Goal: Feedback & Contribution: Leave review/rating

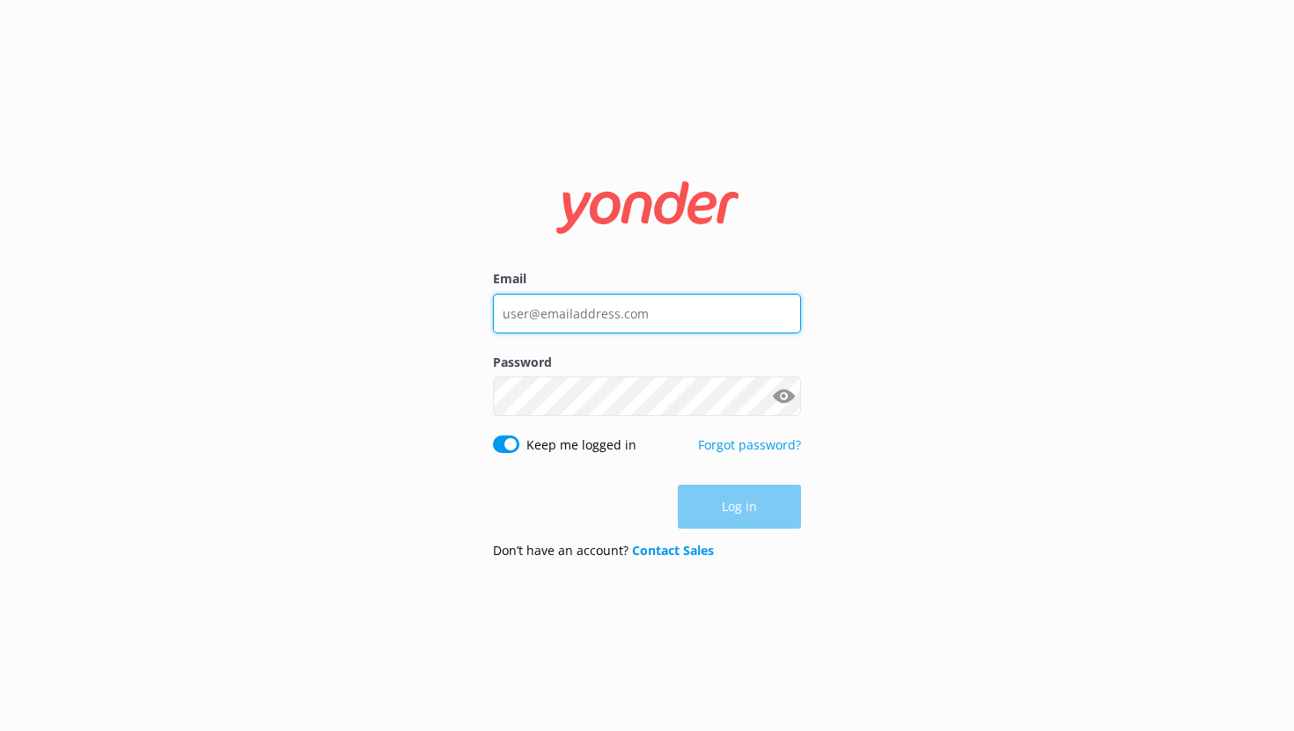
click at [553, 307] on input "Email" at bounding box center [647, 314] width 308 height 40
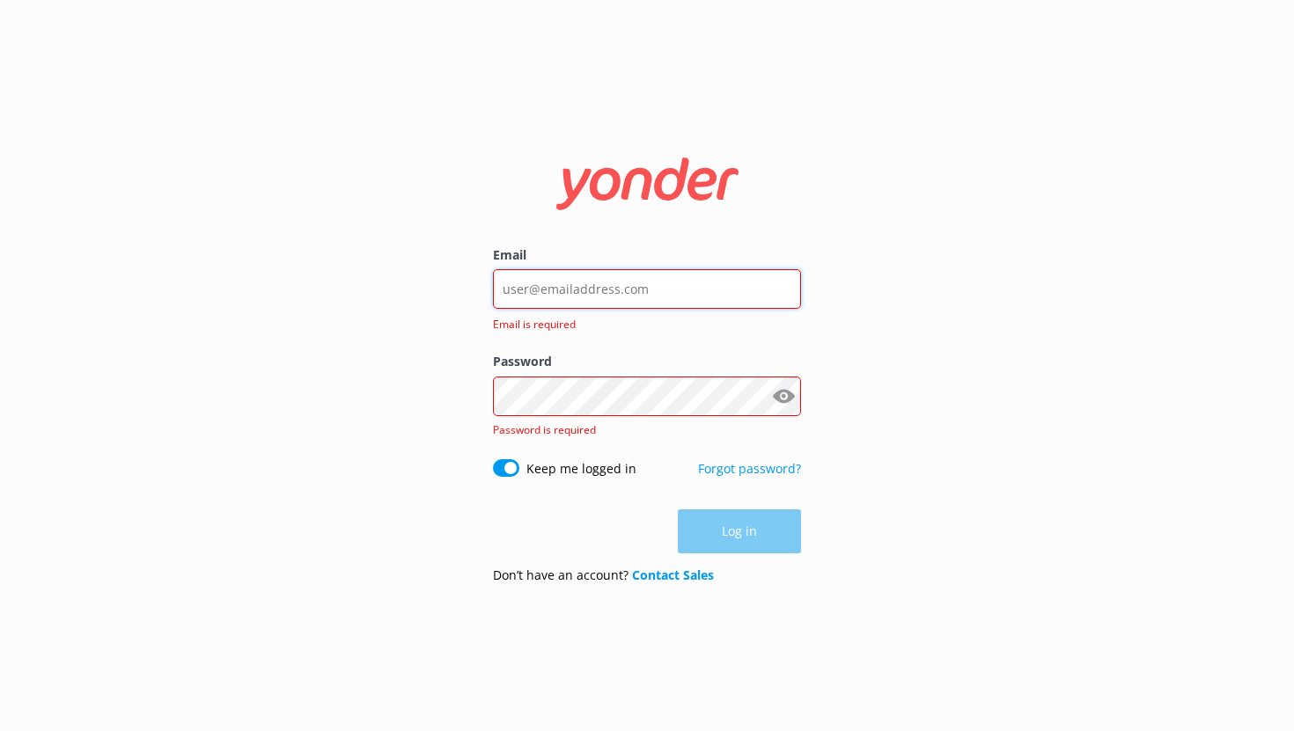
type input "noah@yonderhq.com"
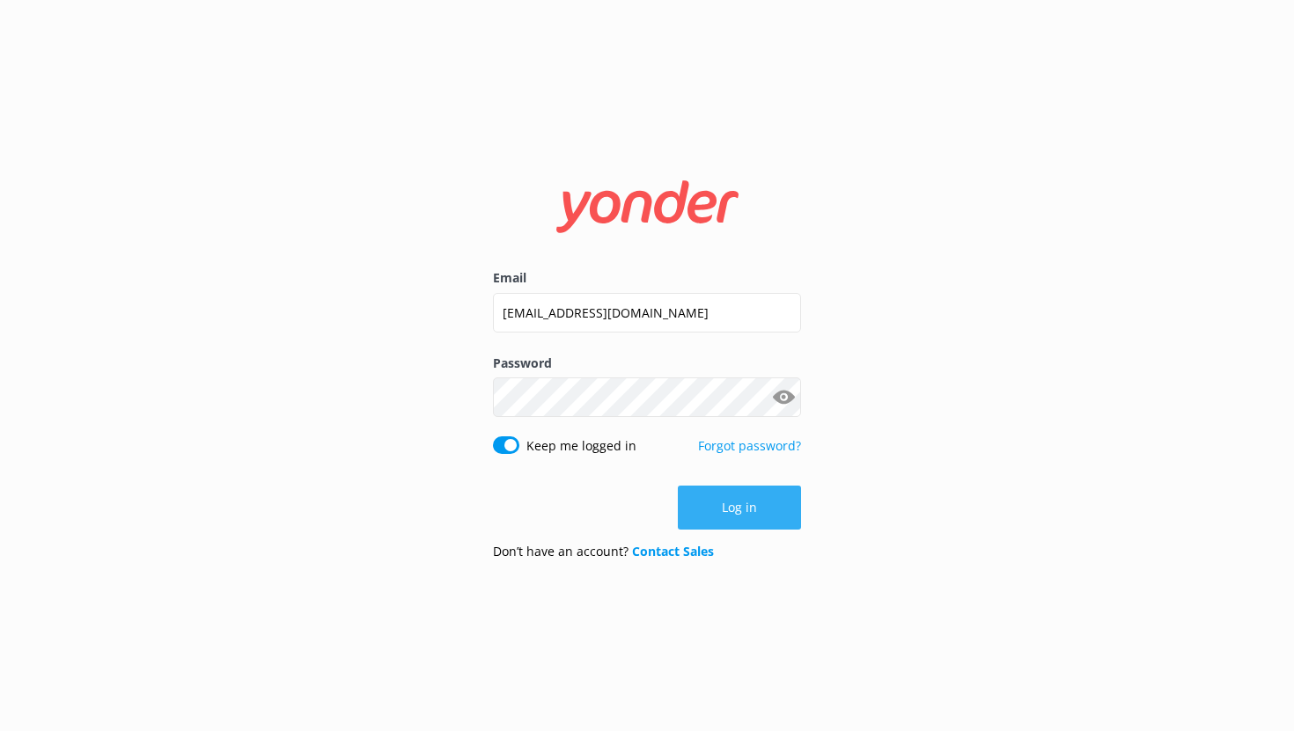
click at [710, 510] on button "Log in" at bounding box center [739, 508] width 123 height 44
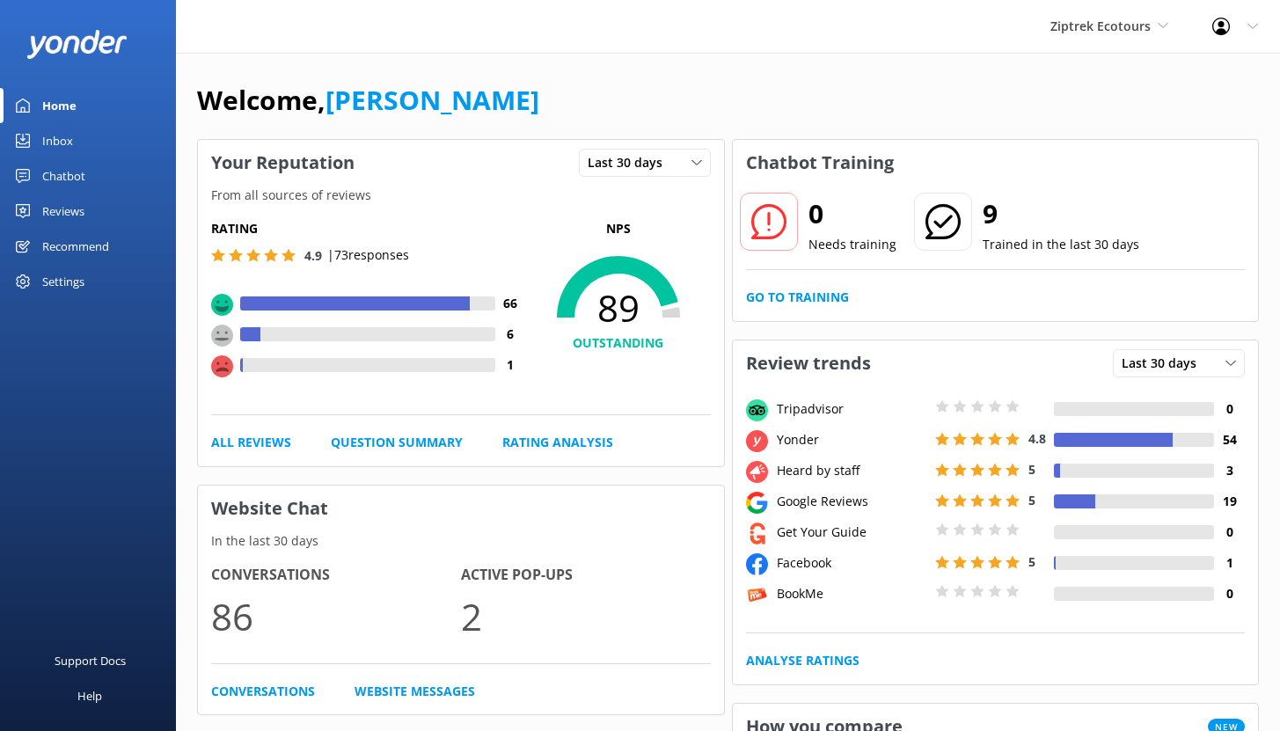
click at [71, 176] on div "Chatbot" at bounding box center [63, 175] width 43 height 35
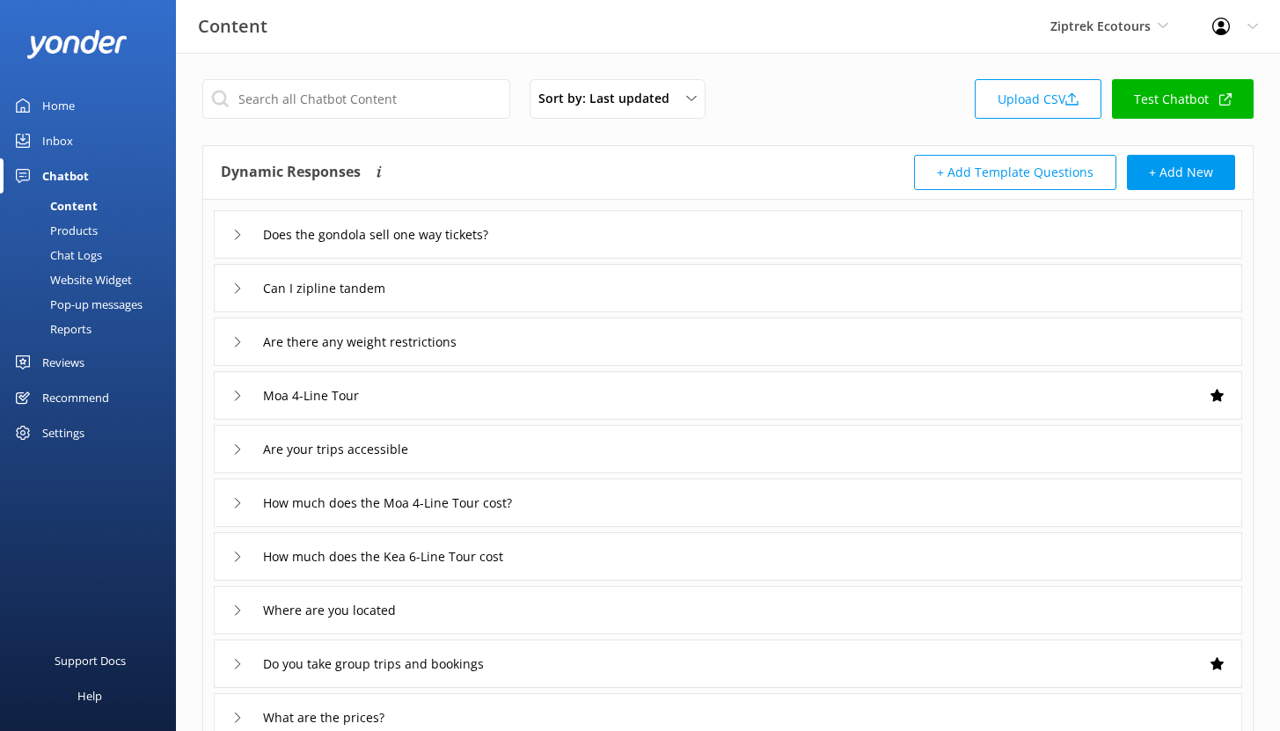
click at [71, 331] on div "Reports" at bounding box center [51, 329] width 81 height 25
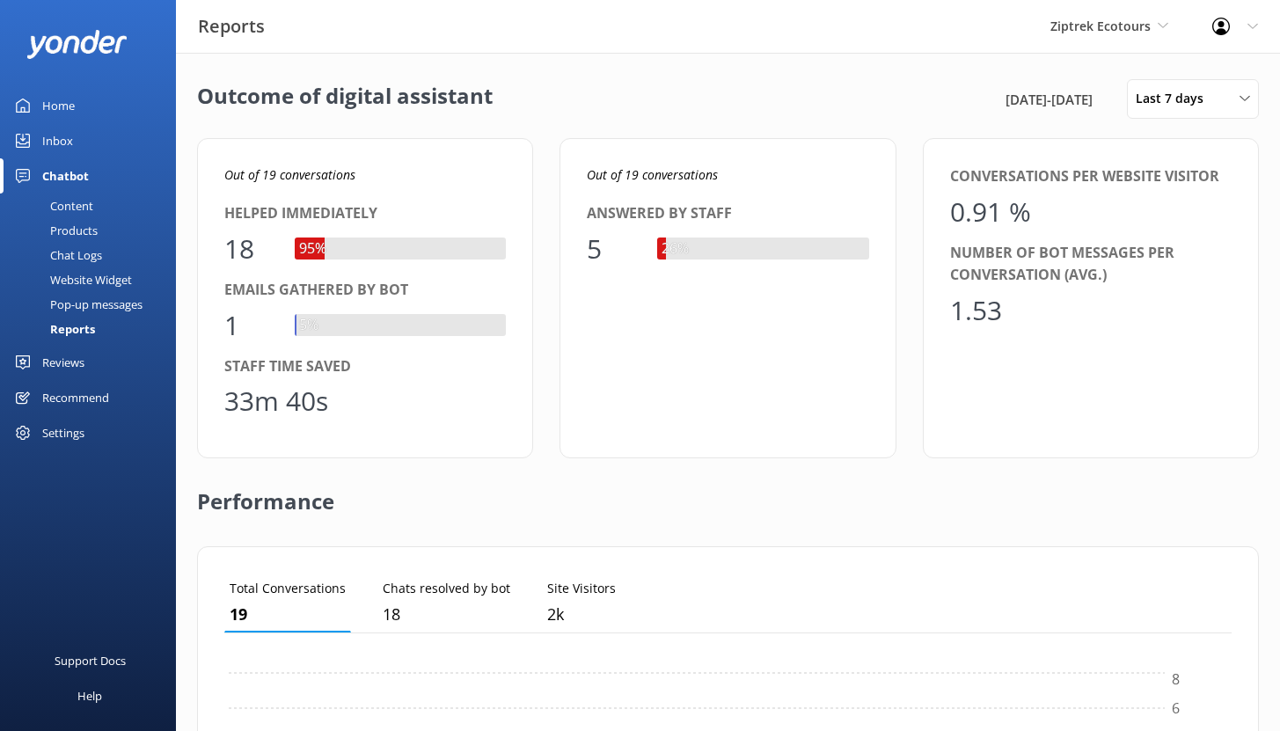
scroll to position [164, 994]
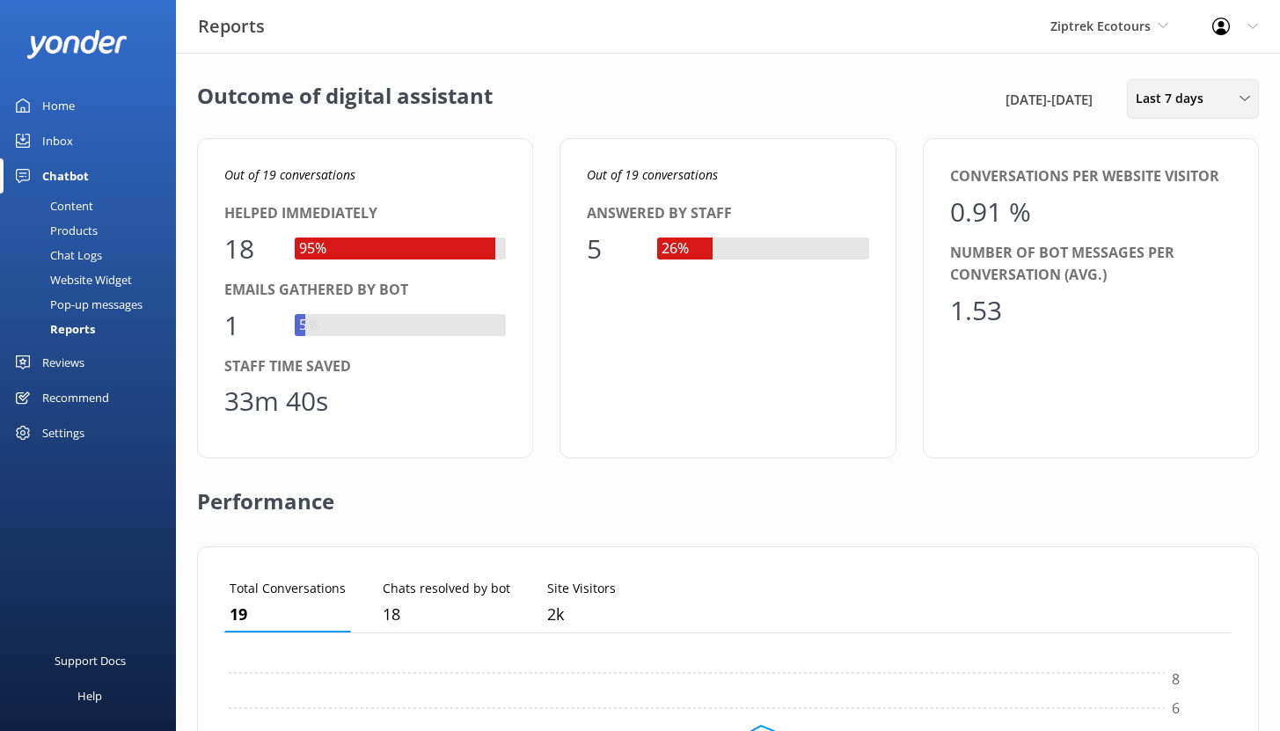
click at [1197, 103] on span "Last 7 days" at bounding box center [1175, 98] width 78 height 19
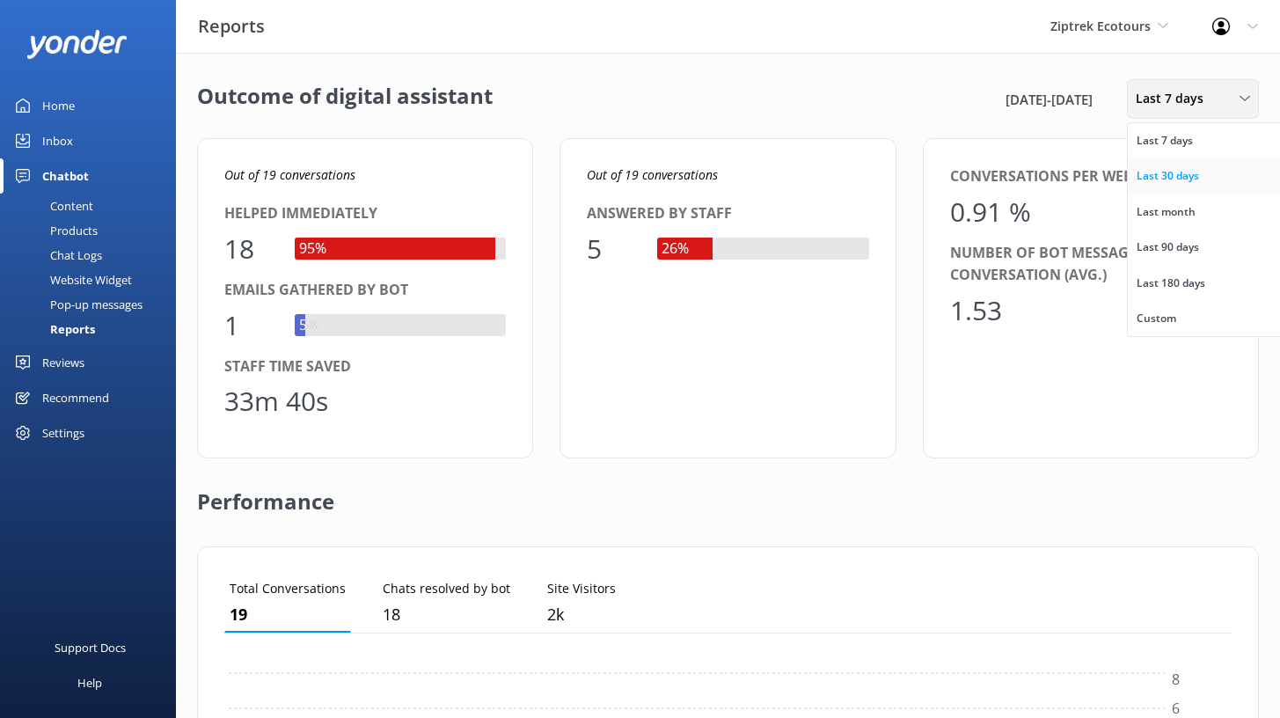
click at [1154, 170] on div "Last 30 days" at bounding box center [1168, 176] width 62 height 18
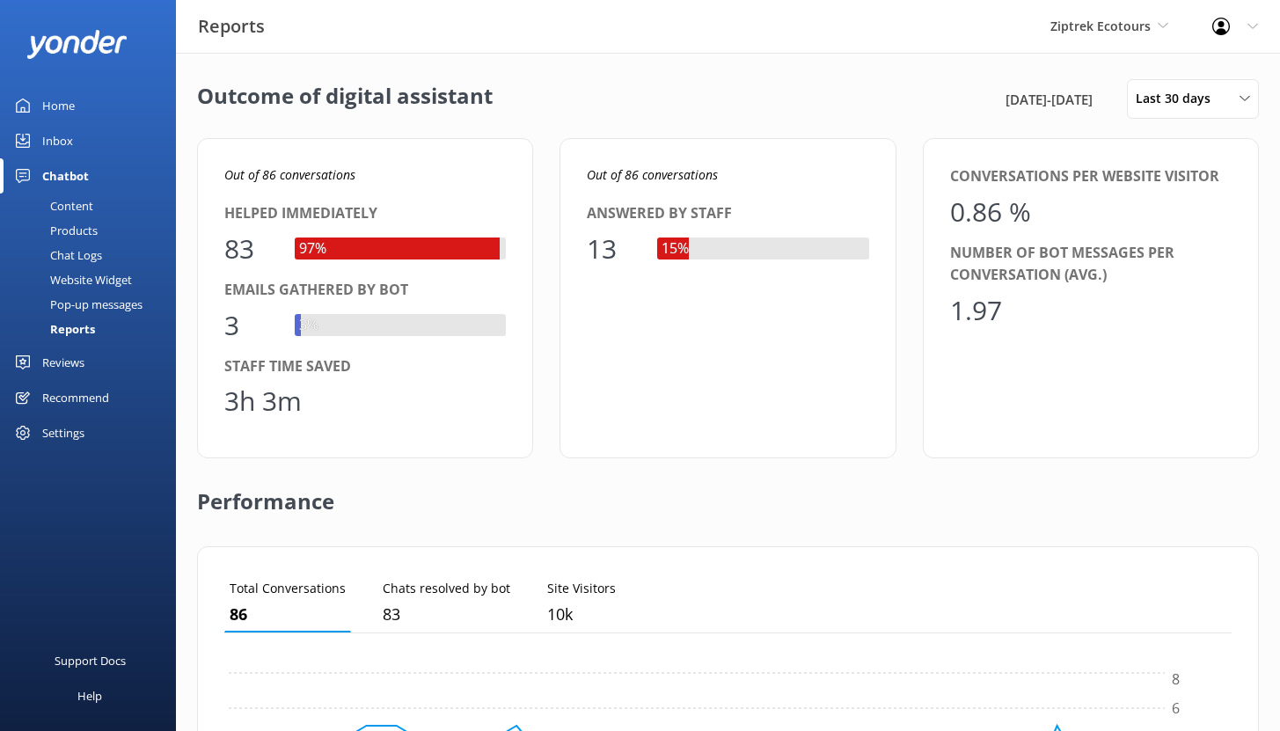
click at [58, 89] on div "Home" at bounding box center [58, 105] width 33 height 35
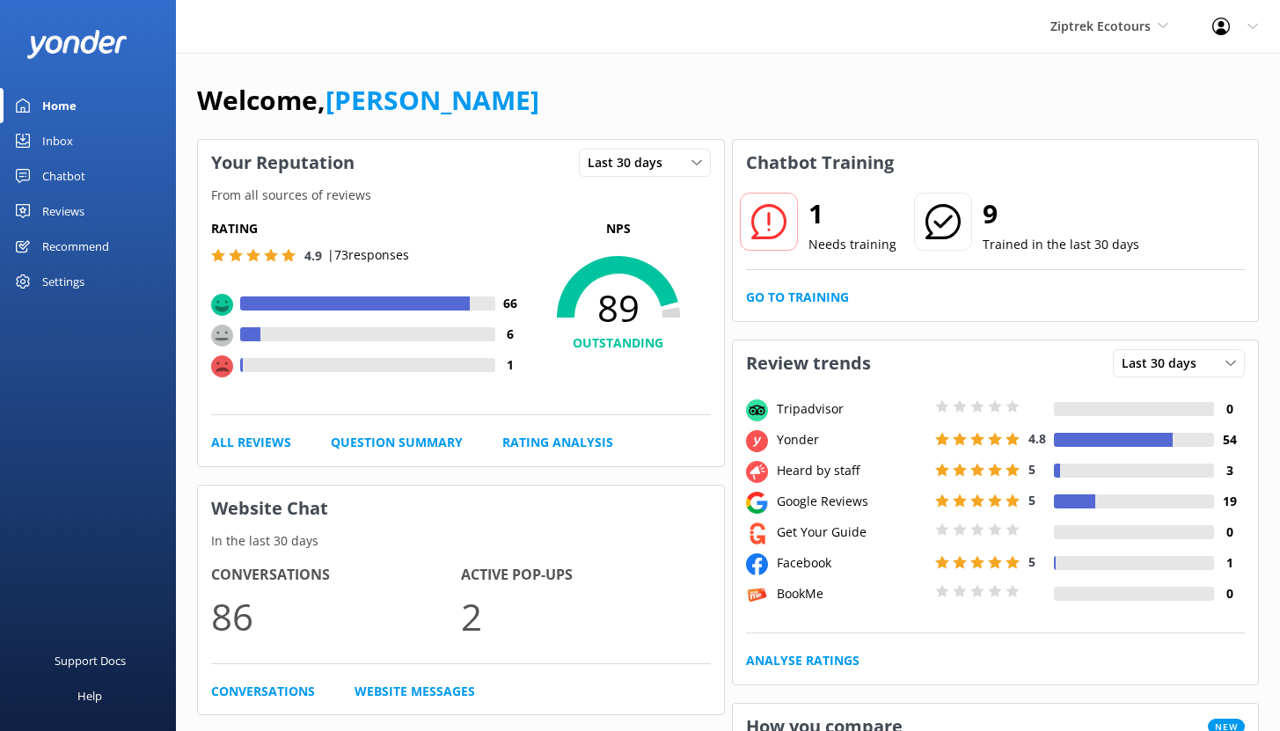
click at [68, 175] on div "Chatbot" at bounding box center [63, 175] width 43 height 35
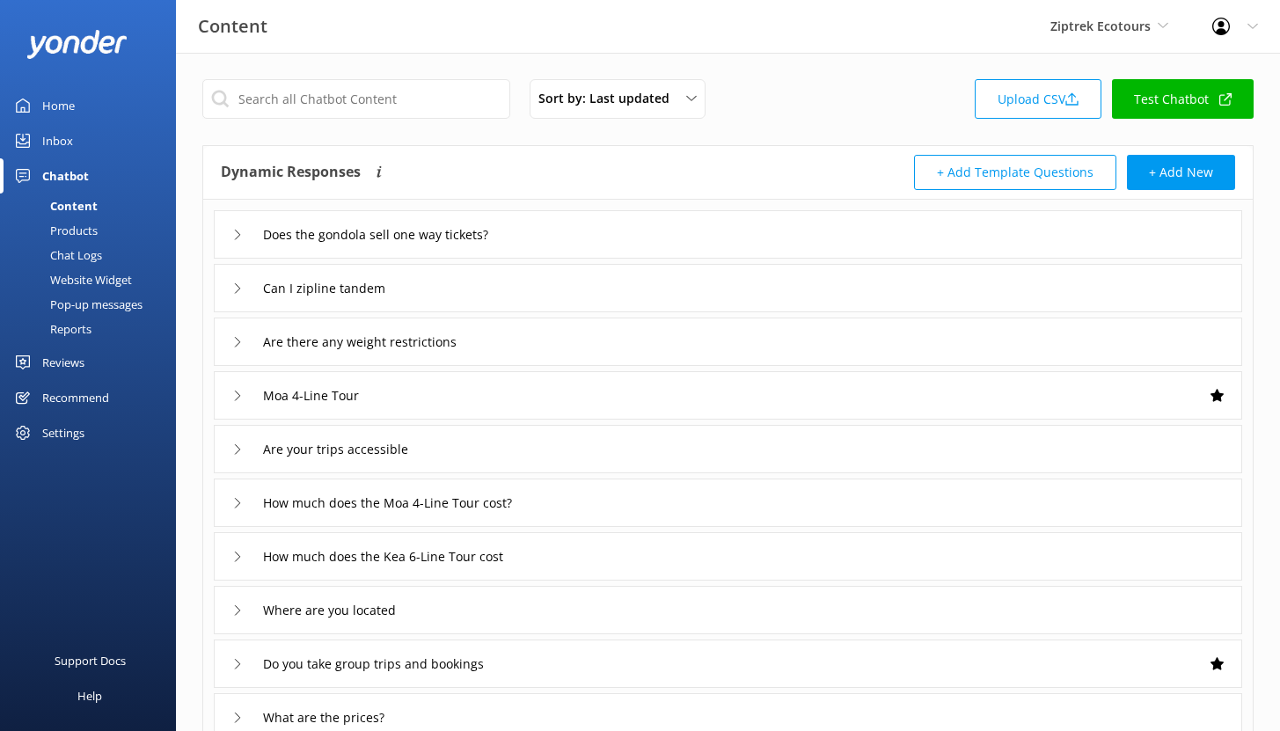
click at [75, 327] on div "Reports" at bounding box center [51, 329] width 81 height 25
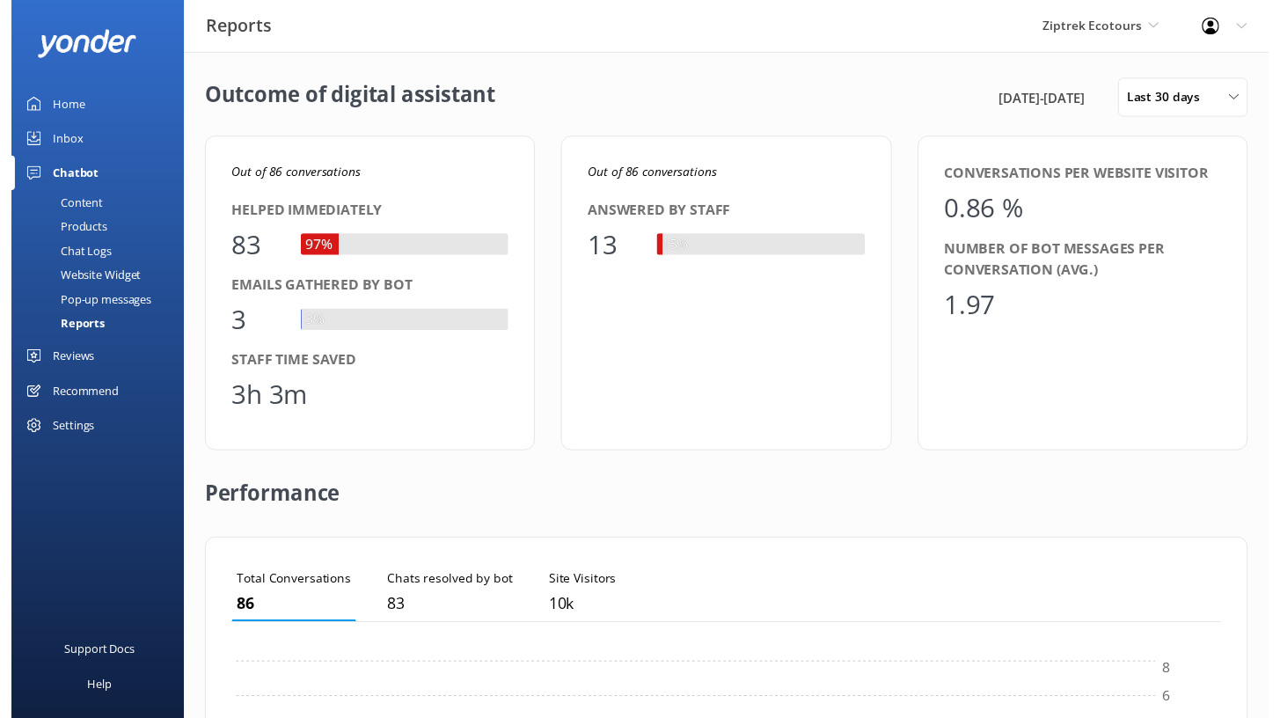
scroll to position [164, 994]
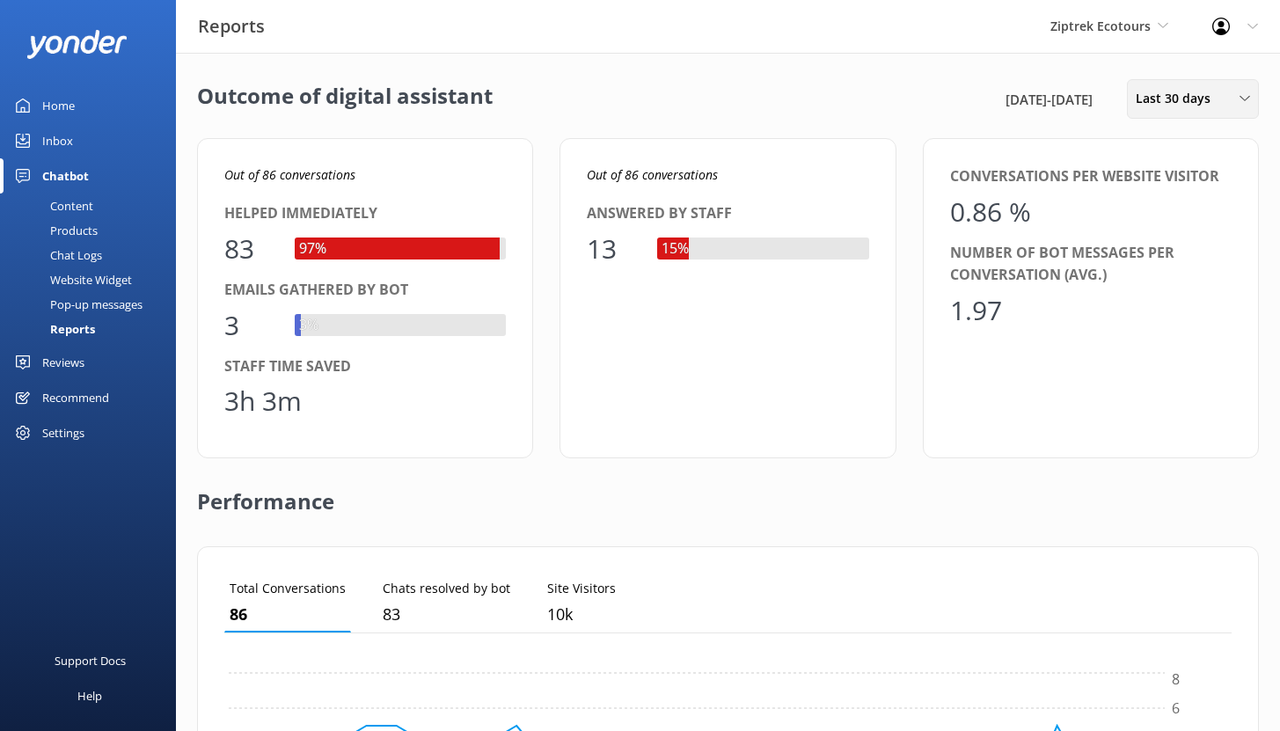
click at [1170, 98] on span "Last 30 days" at bounding box center [1178, 98] width 85 height 19
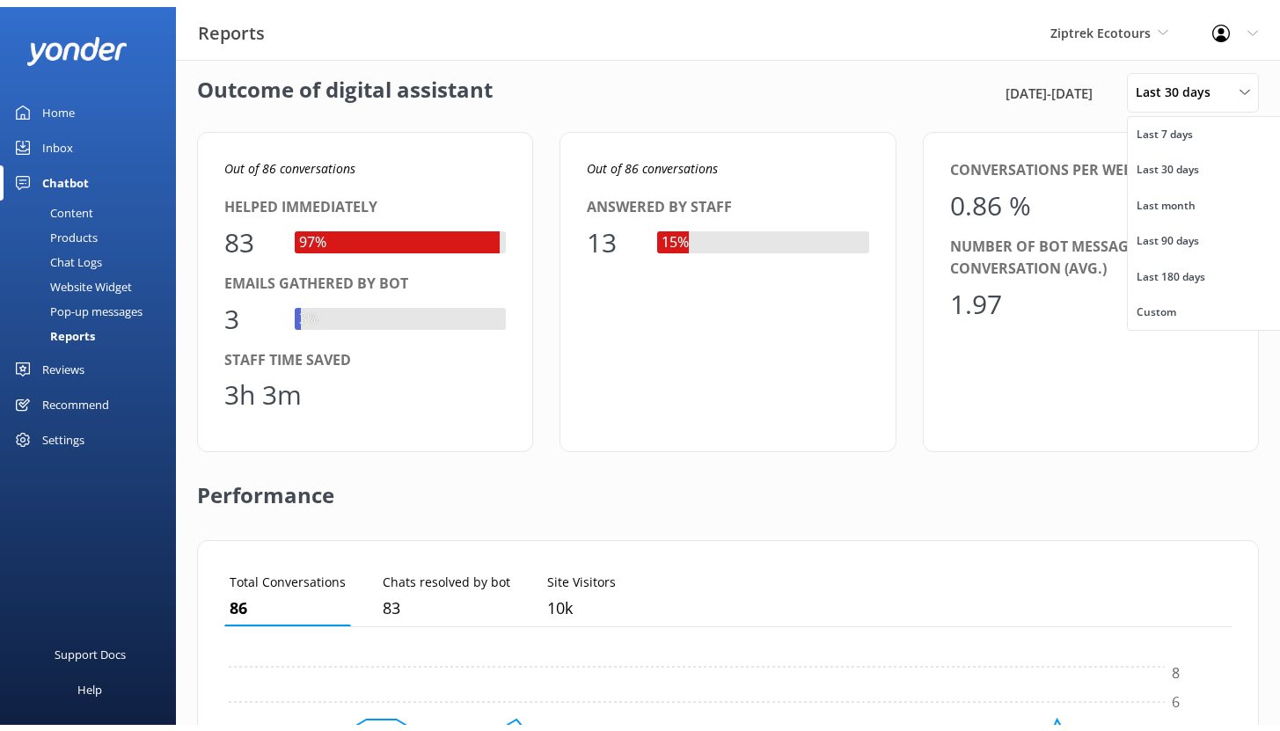
scroll to position [31, 0]
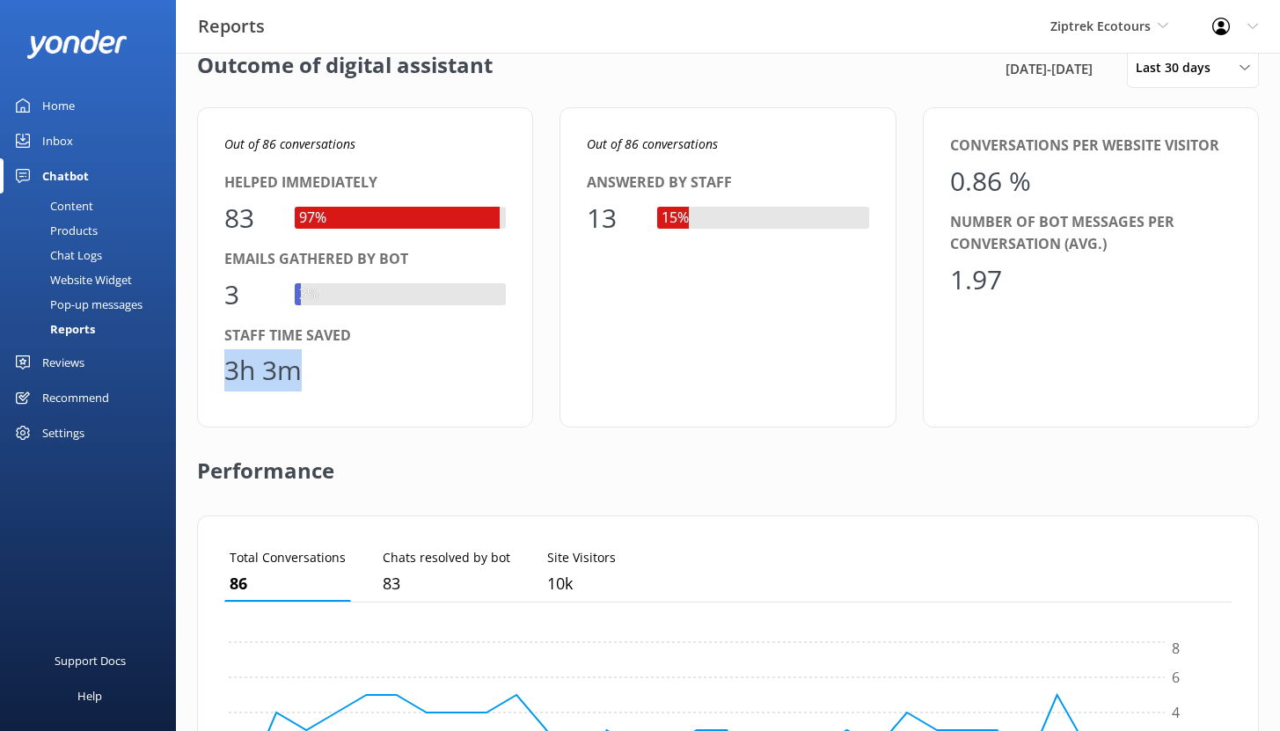
drag, startPoint x: 302, startPoint y: 376, endPoint x: 228, endPoint y: 372, distance: 74.0
click at [226, 374] on div "3h 3m" at bounding box center [262, 370] width 77 height 42
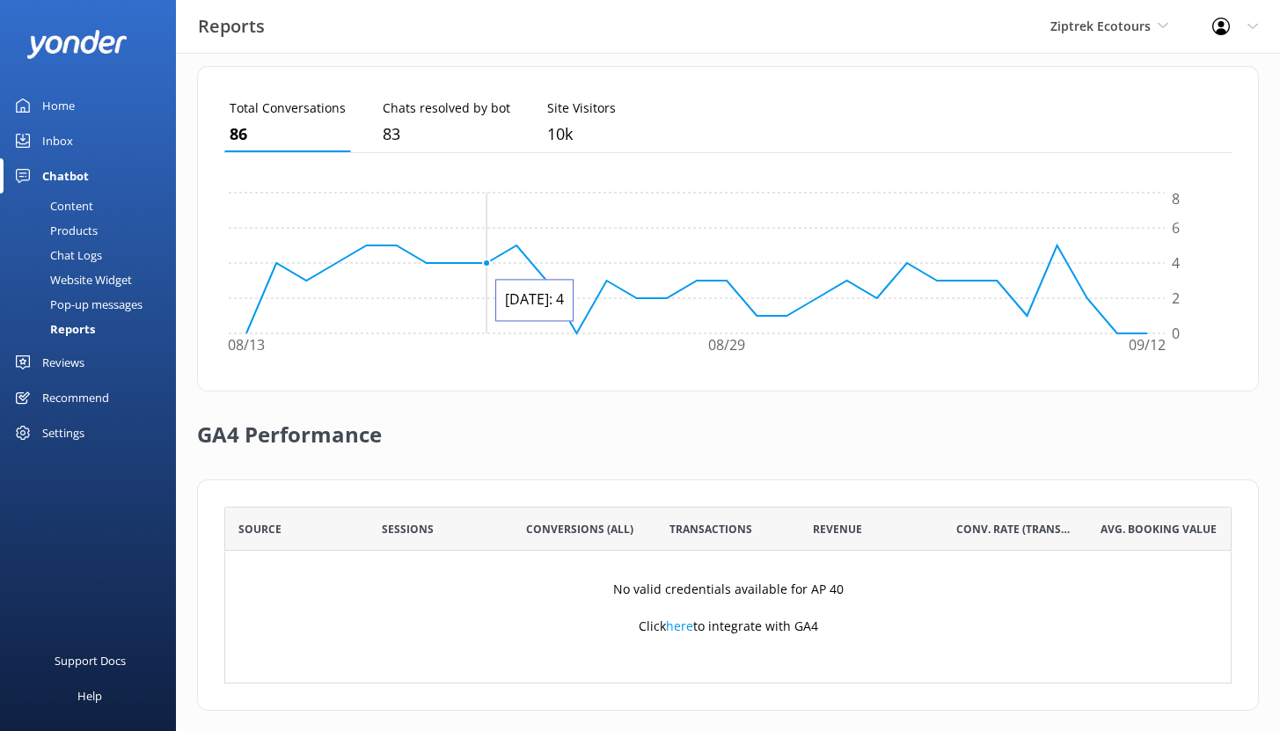
scroll to position [495, 0]
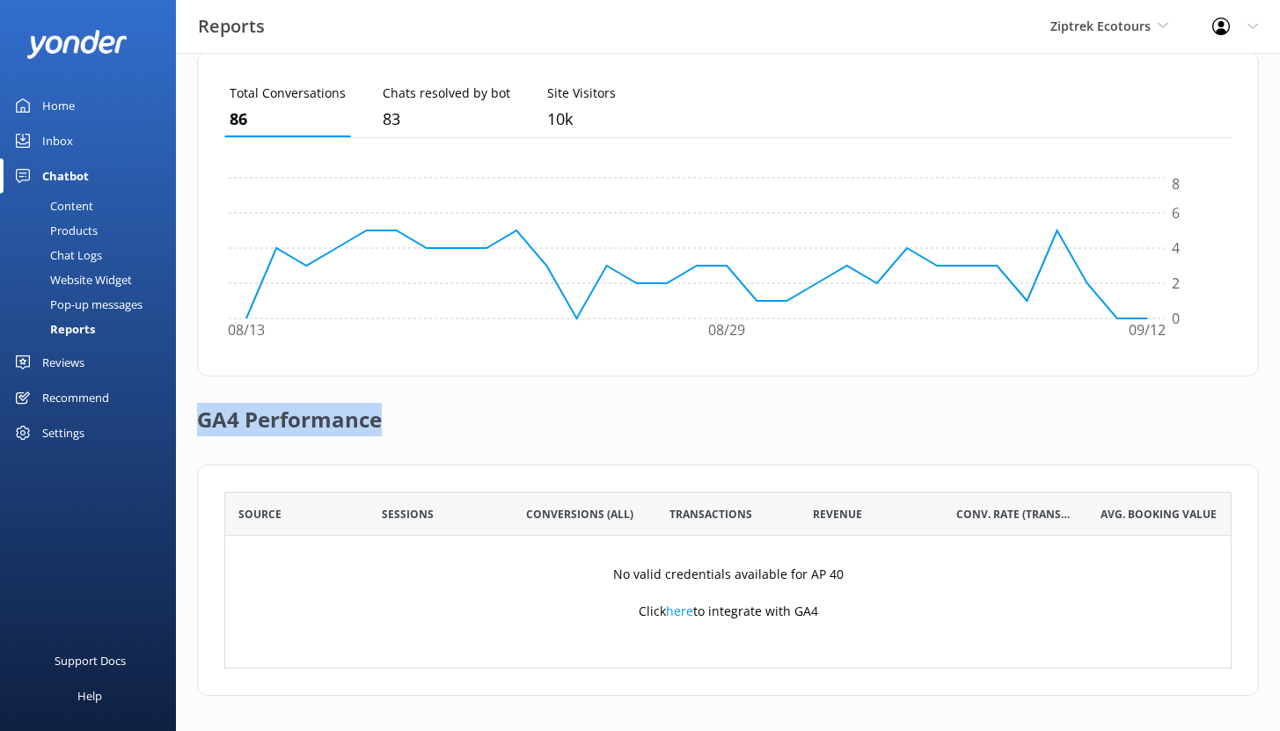
drag, startPoint x: 199, startPoint y: 414, endPoint x: 427, endPoint y: 422, distance: 228.0
click at [427, 422] on div "GA4 Performance" at bounding box center [728, 421] width 1062 height 88
click at [392, 509] on span "Sessions" at bounding box center [408, 514] width 52 height 17
click at [69, 207] on div "Content" at bounding box center [52, 206] width 83 height 25
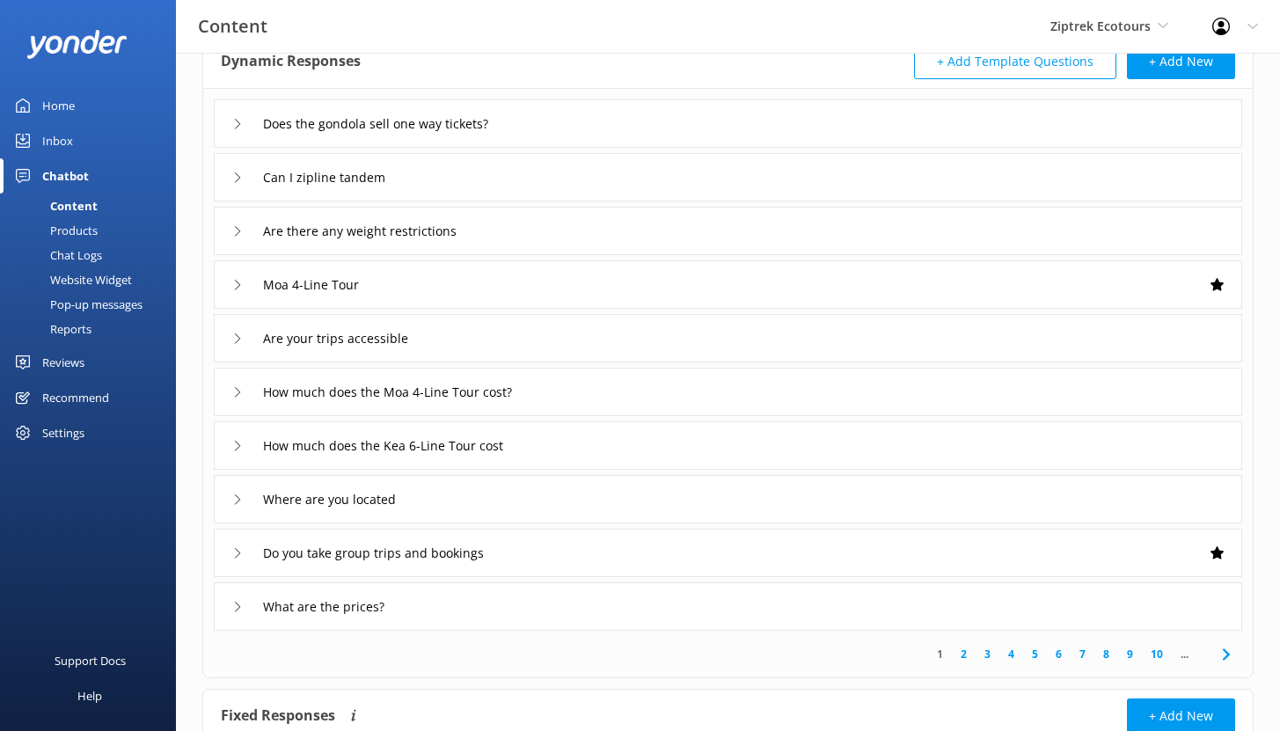
scroll to position [112, 0]
click at [82, 253] on div "Chat Logs" at bounding box center [57, 255] width 92 height 25
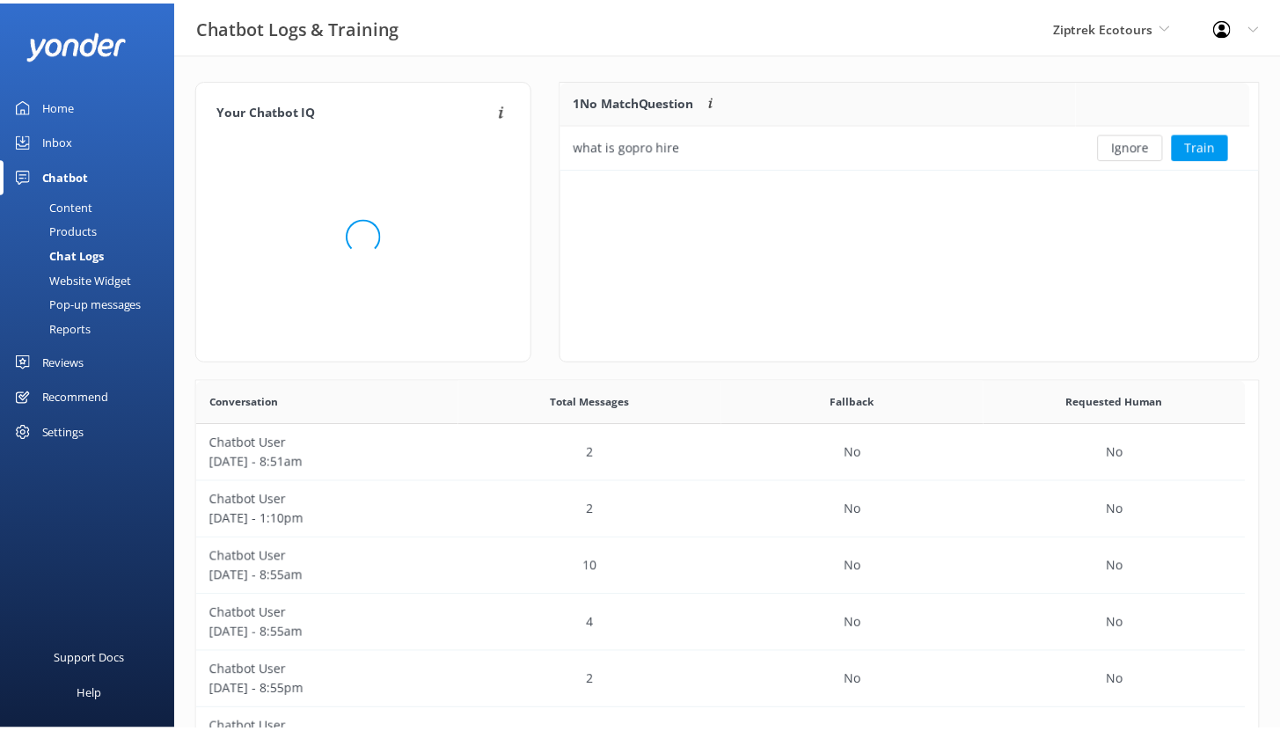
scroll to position [76, 684]
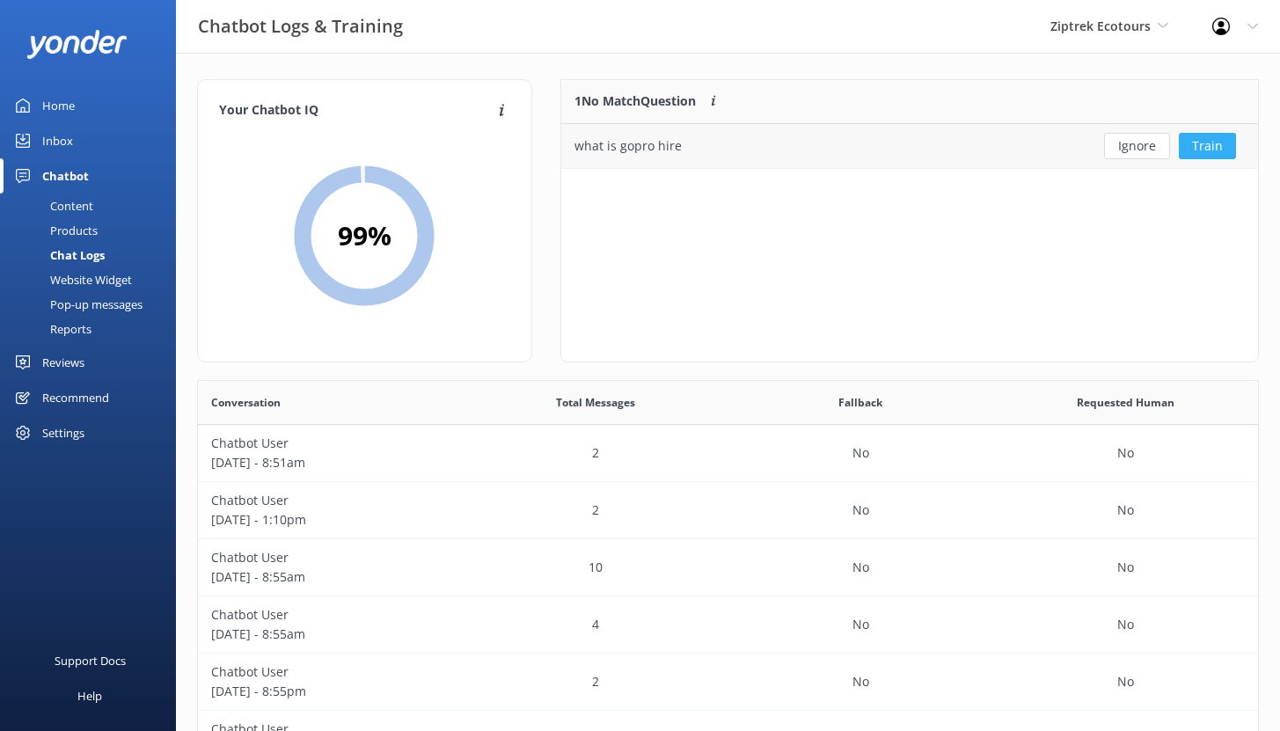
click at [1200, 150] on button "Train" at bounding box center [1207, 146] width 57 height 26
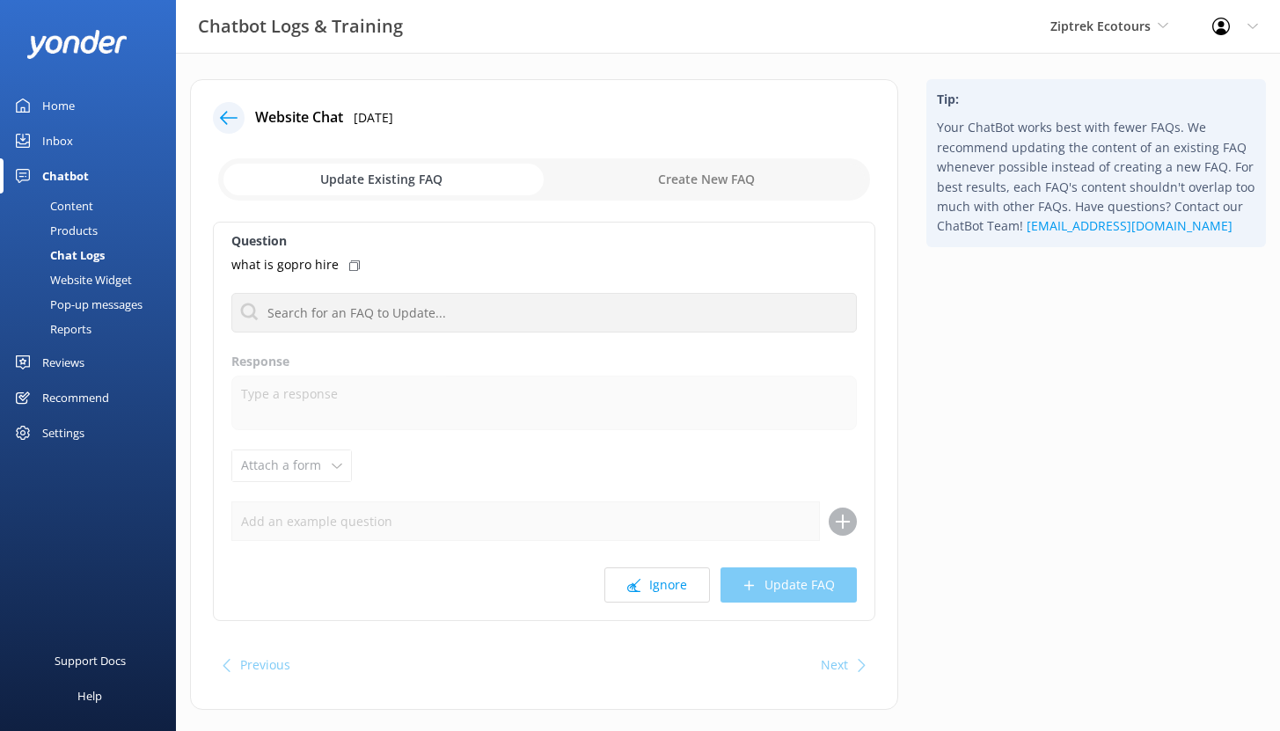
click at [695, 180] on input "checkbox" at bounding box center [544, 179] width 652 height 42
checkbox input "true"
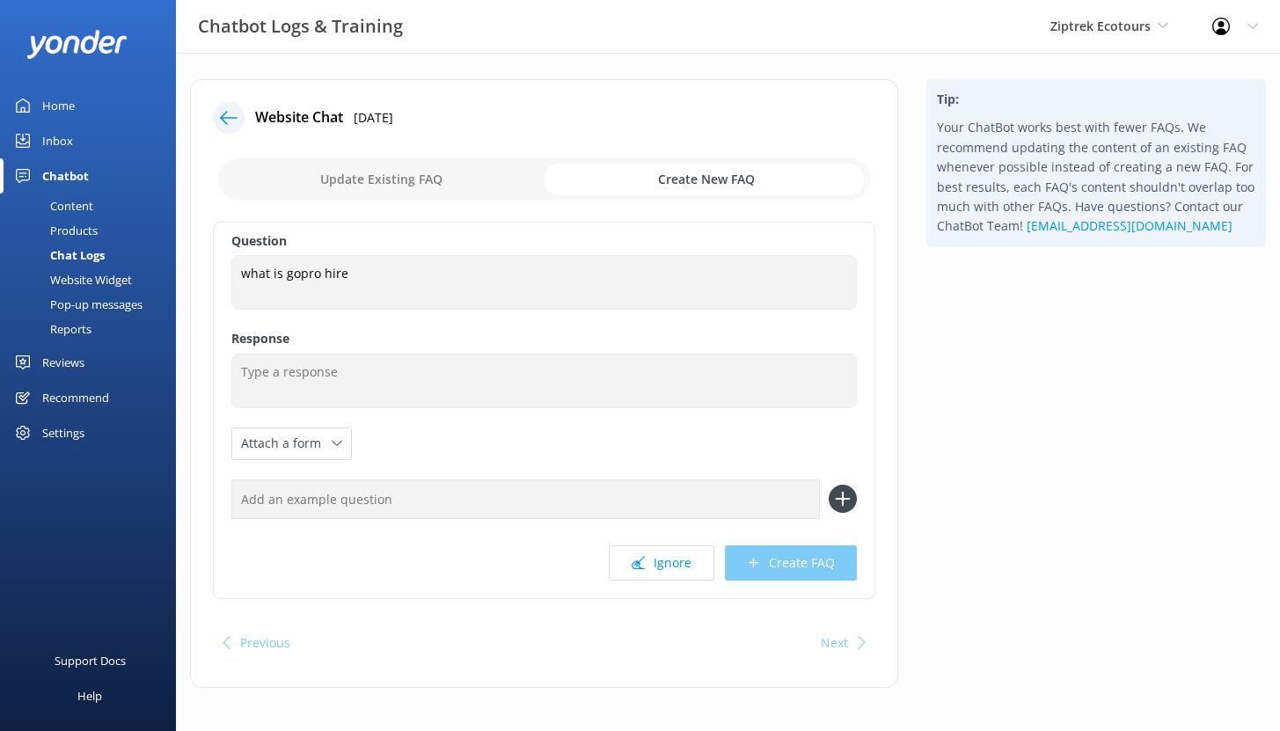
click at [312, 375] on textarea at bounding box center [544, 381] width 626 height 55
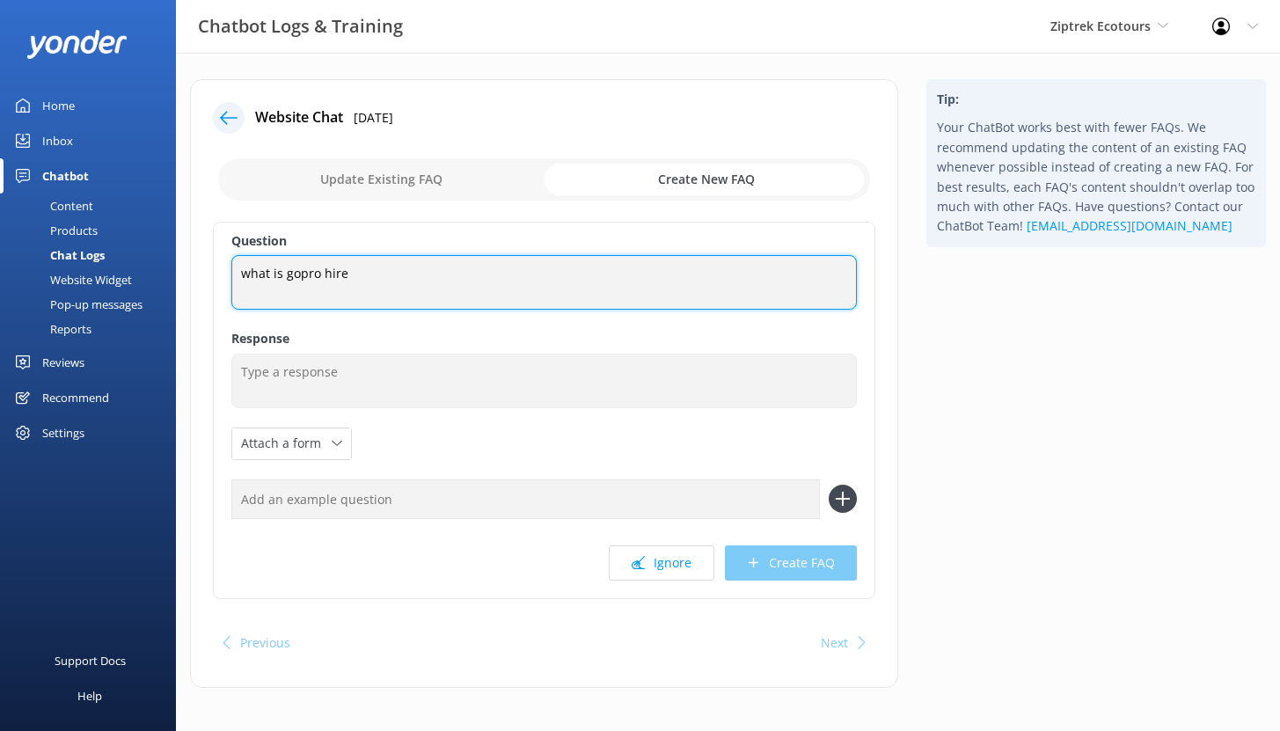
drag, startPoint x: 356, startPoint y: 277, endPoint x: 235, endPoint y: 274, distance: 121.5
click at [235, 275] on textarea "what is gopro hire" at bounding box center [544, 282] width 626 height 55
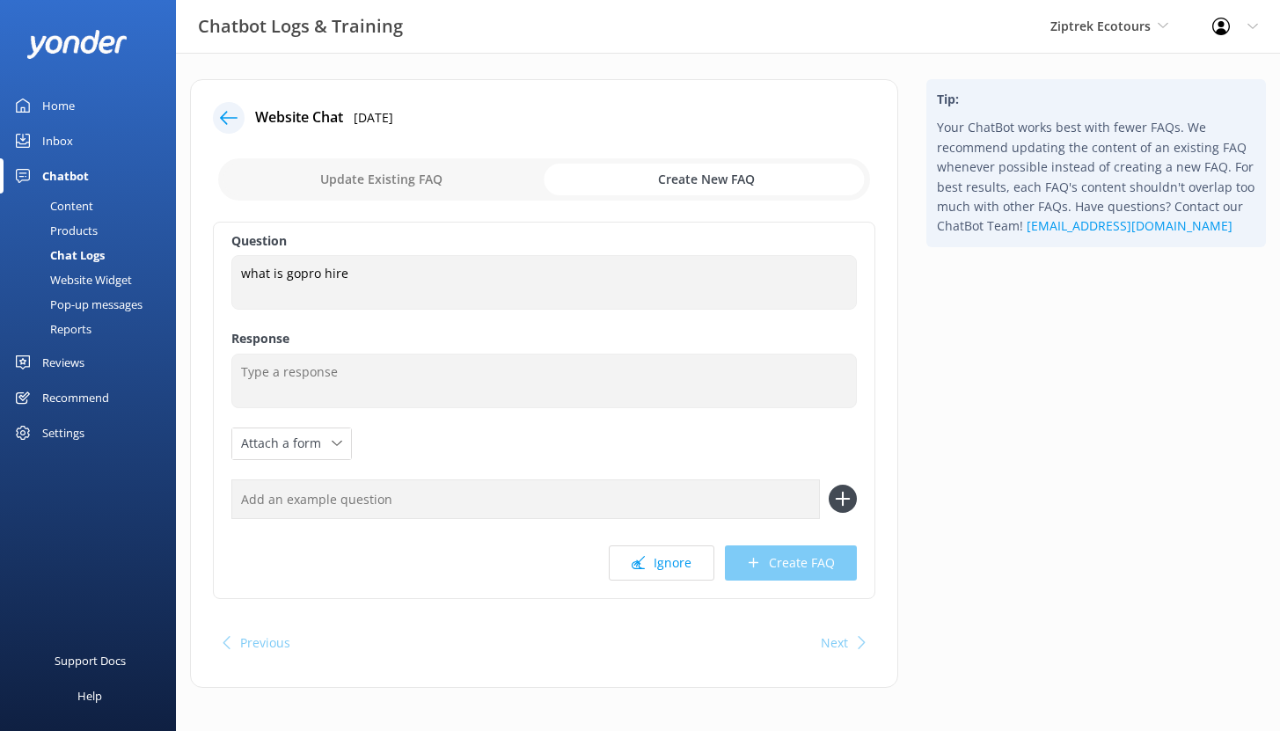
click at [56, 356] on div "Reviews" at bounding box center [63, 362] width 42 height 35
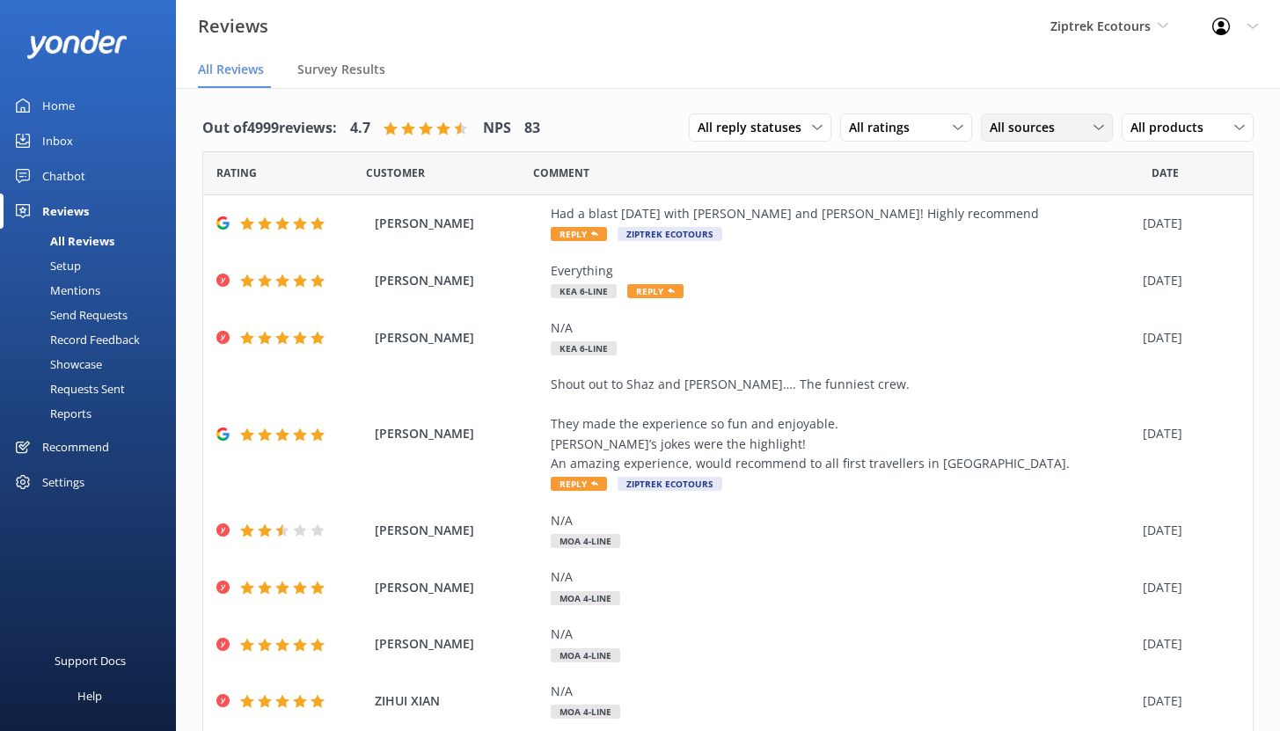
click at [1033, 133] on span "All sources" at bounding box center [1028, 127] width 76 height 19
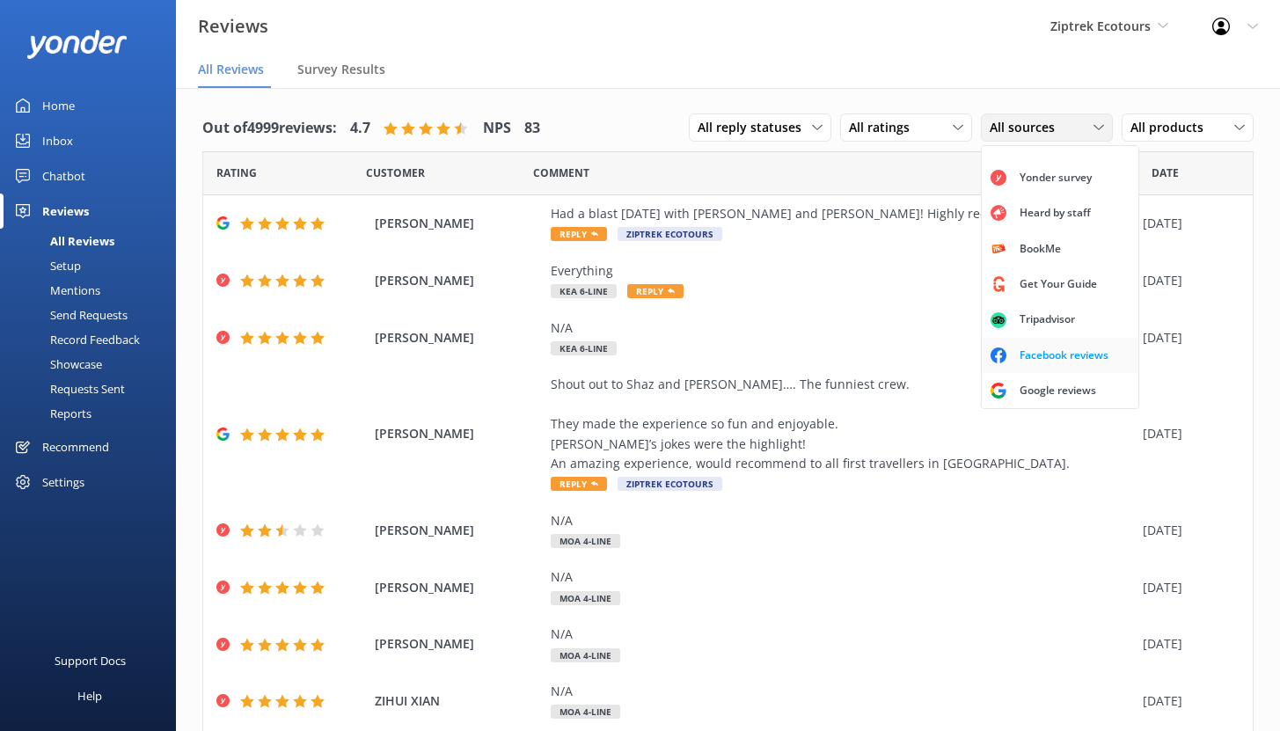
scroll to position [40, 0]
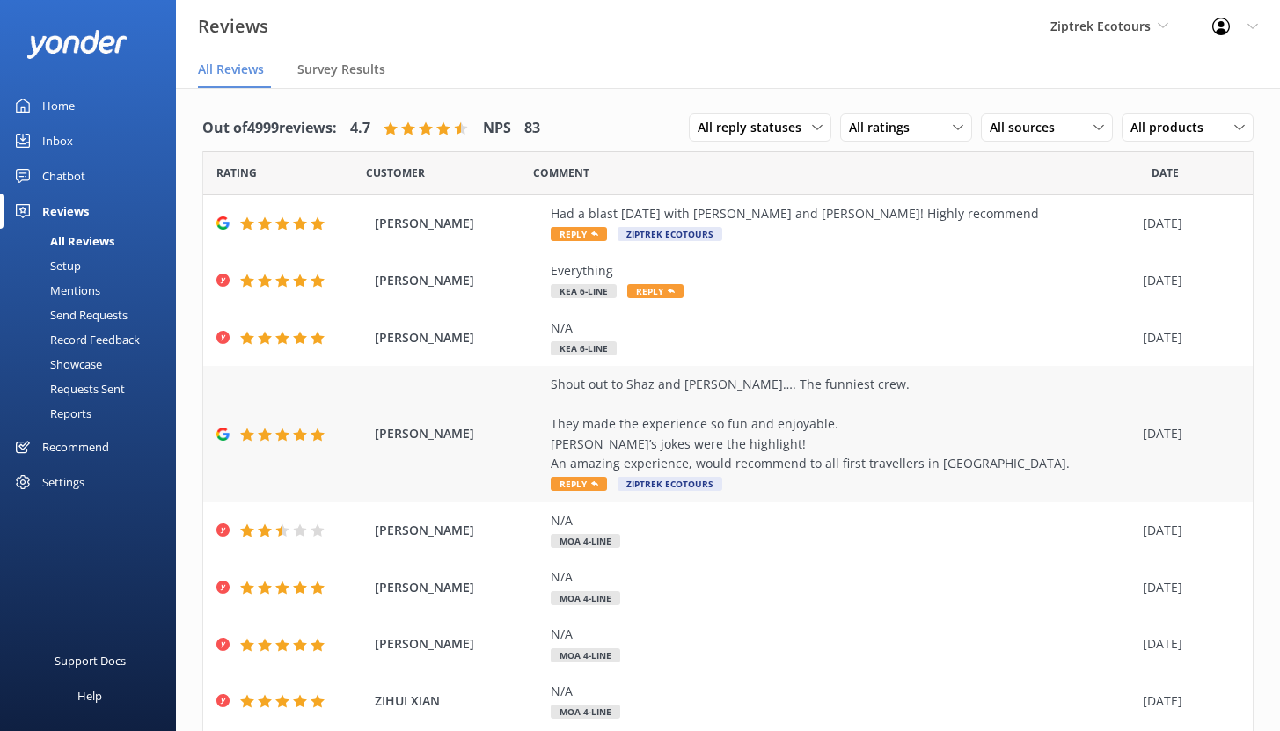
click at [862, 455] on div "Shout out to Shaz and Ben…. The funniest crew. They made the experience so fun …" at bounding box center [842, 424] width 583 height 99
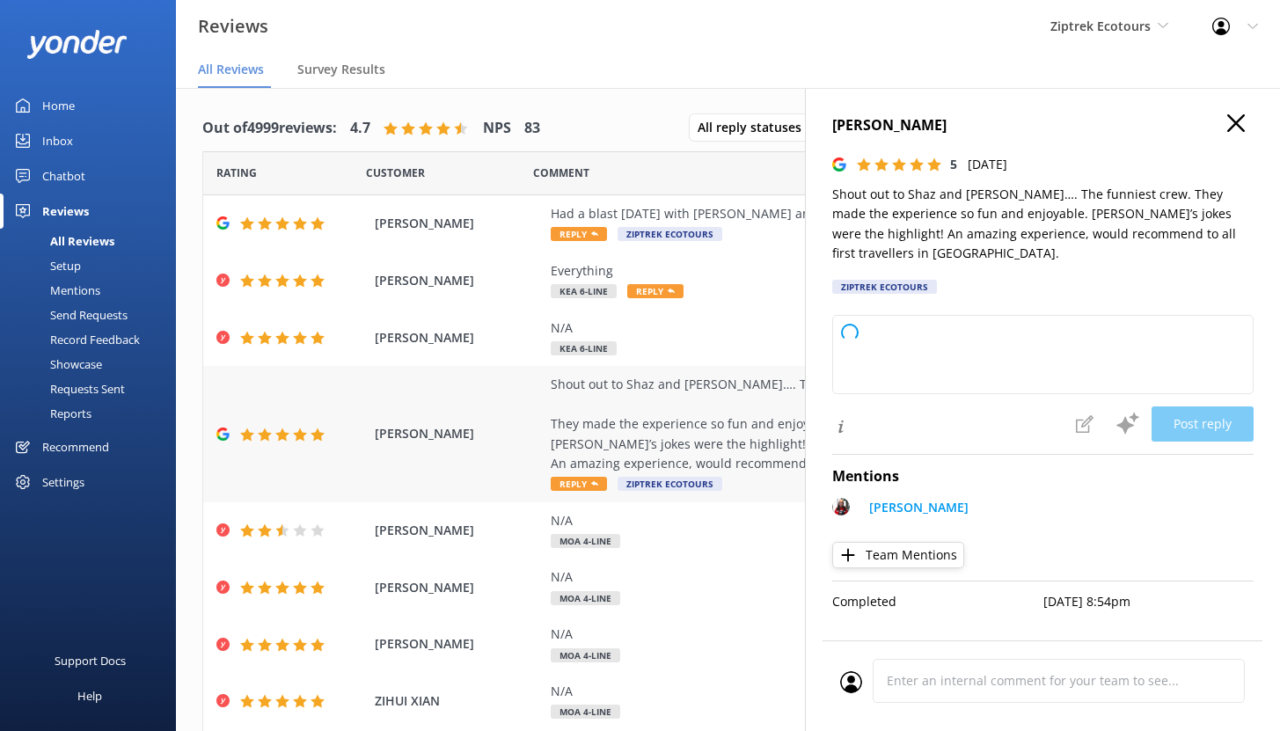
type textarea "Kia ora, Thank you so much for your awesome review! We’re so happy to hear that…"
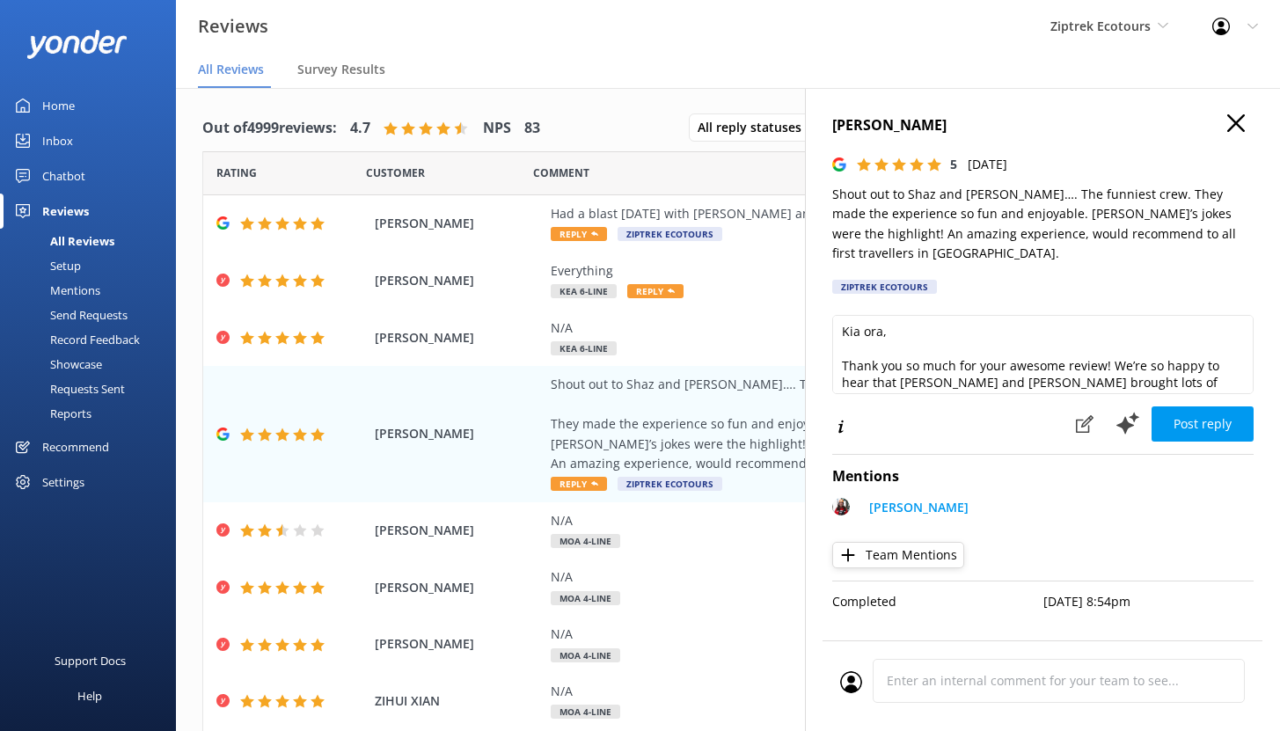
scroll to position [0, 0]
click at [1082, 415] on icon at bounding box center [1085, 424] width 18 height 18
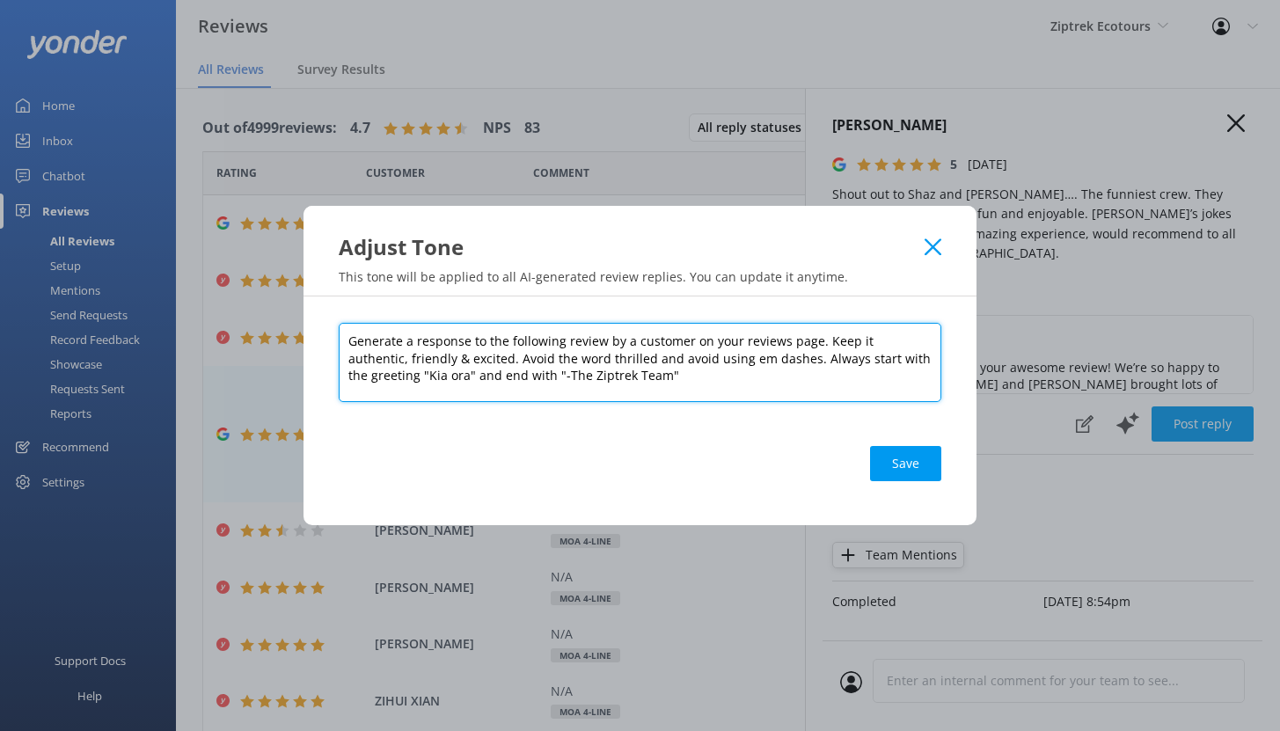
drag, startPoint x: 818, startPoint y: 341, endPoint x: 930, endPoint y: 346, distance: 112.8
click at [930, 346] on textarea "Generate a response to the following review by a customer on your reviews page.…" at bounding box center [640, 362] width 603 height 79
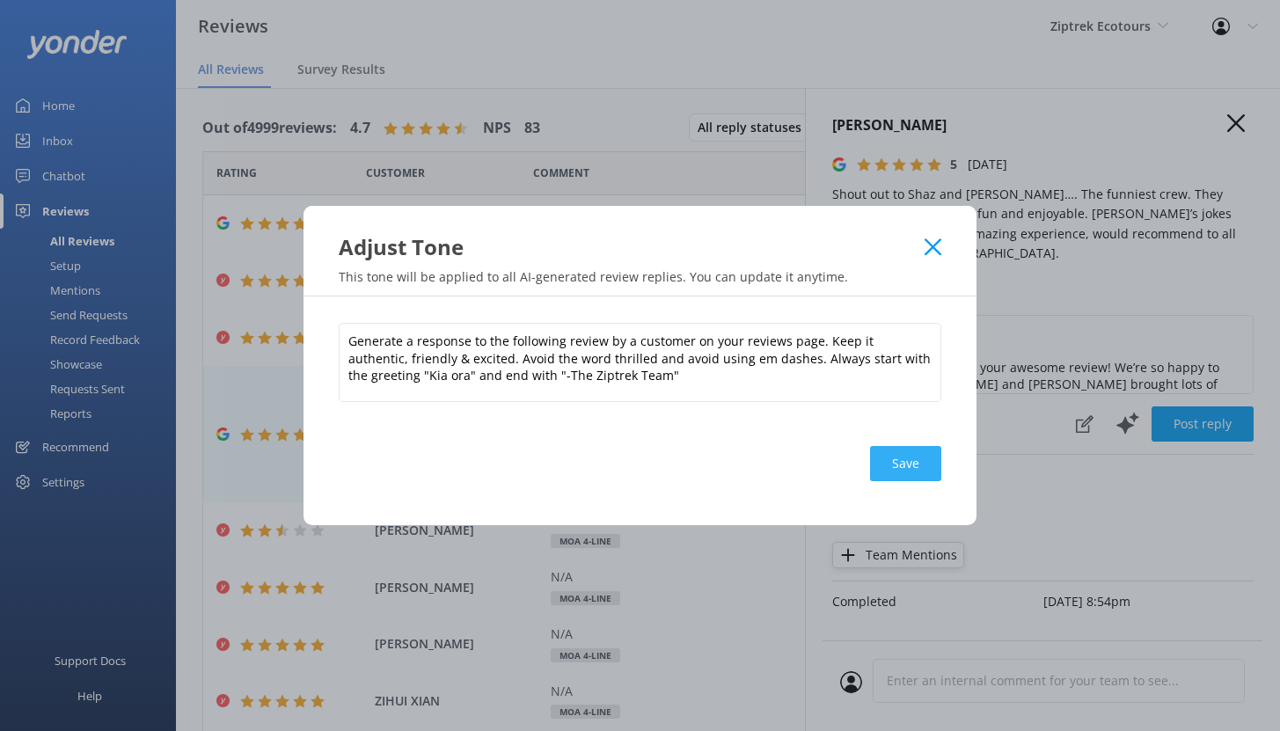
click at [919, 462] on button "Save" at bounding box center [905, 463] width 71 height 35
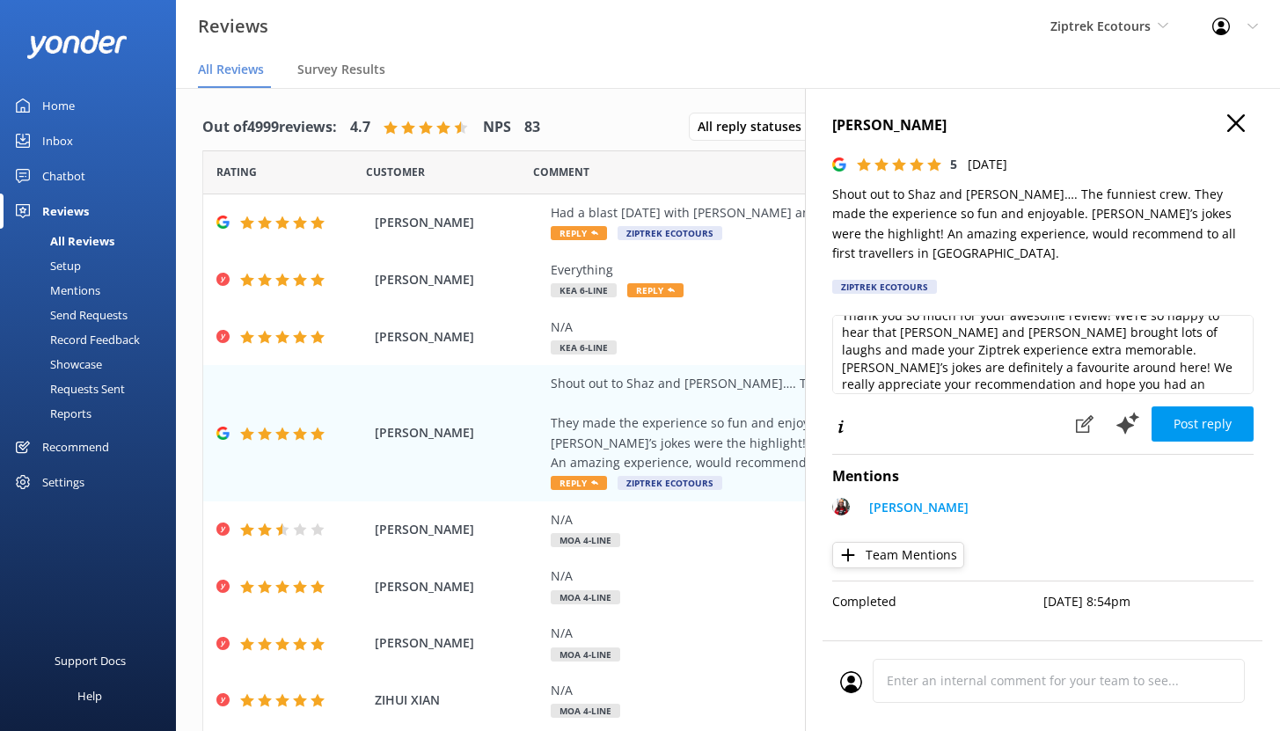
scroll to position [46, 0]
click at [78, 291] on div "Mentions" at bounding box center [56, 290] width 90 height 25
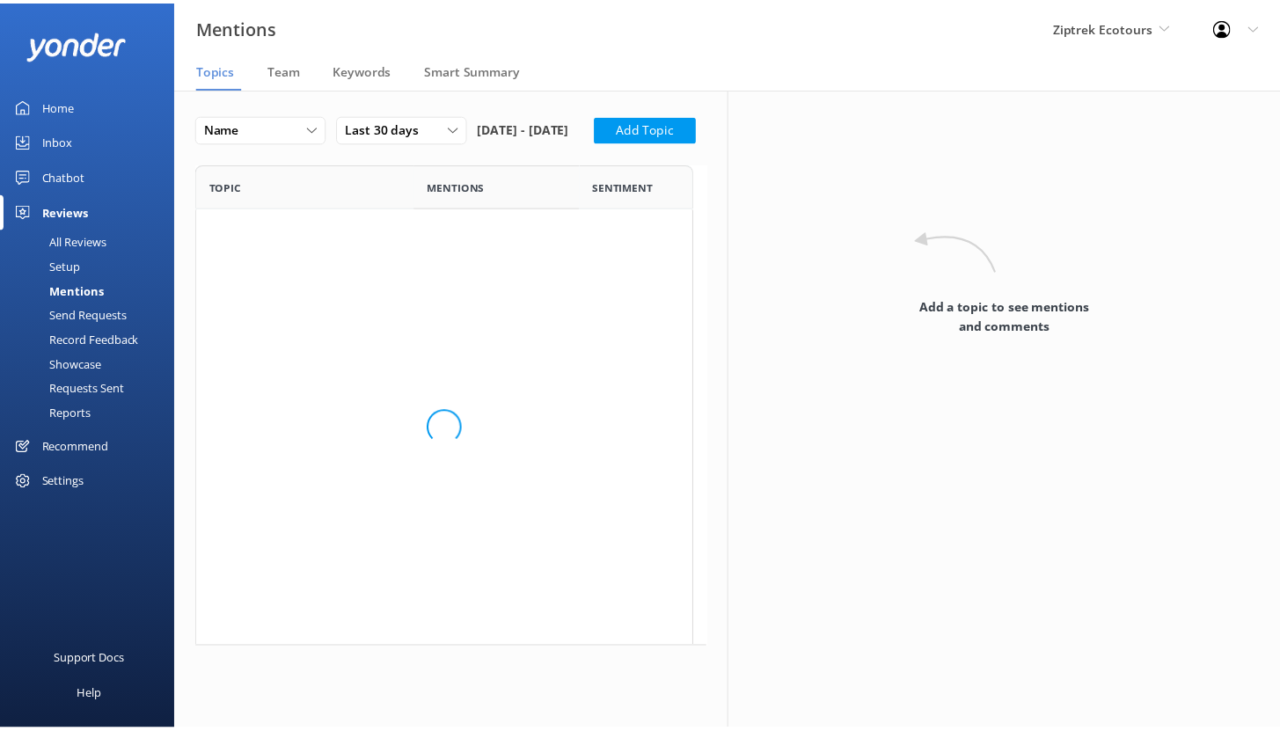
scroll to position [665, 490]
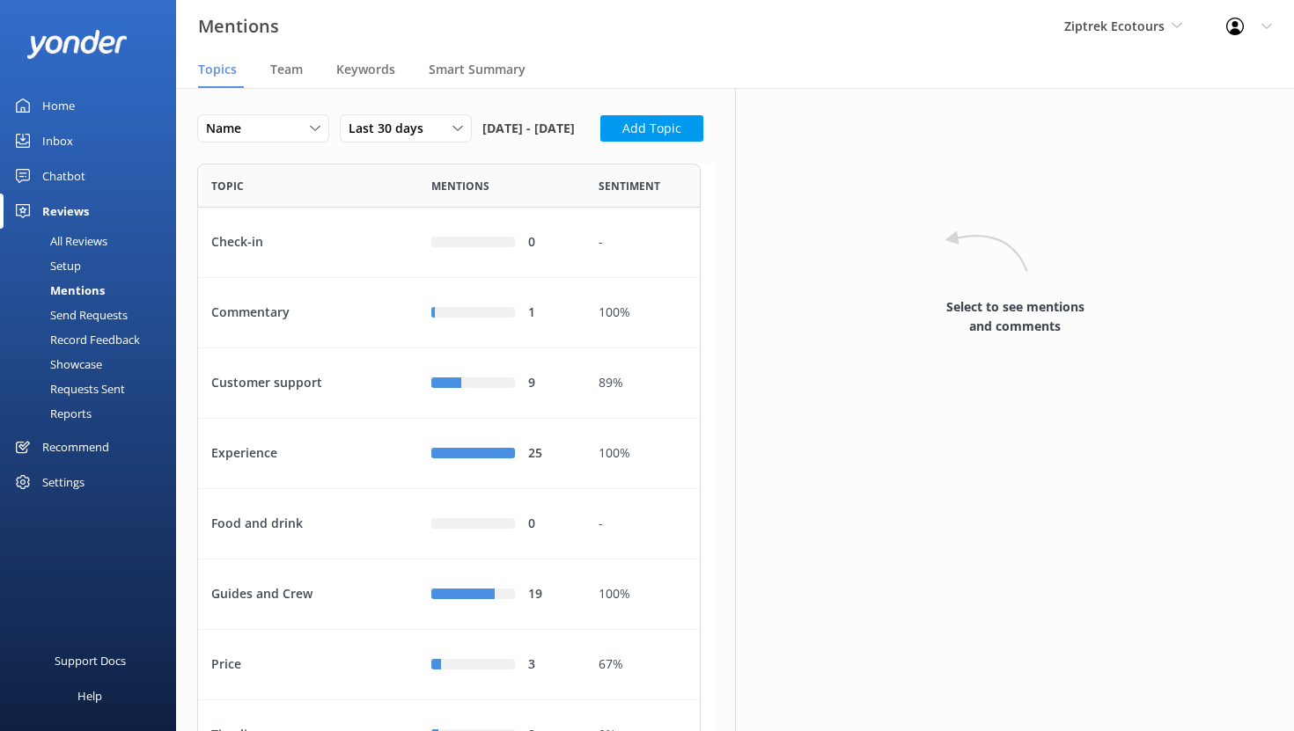
click at [68, 242] on div "All Reviews" at bounding box center [59, 241] width 97 height 25
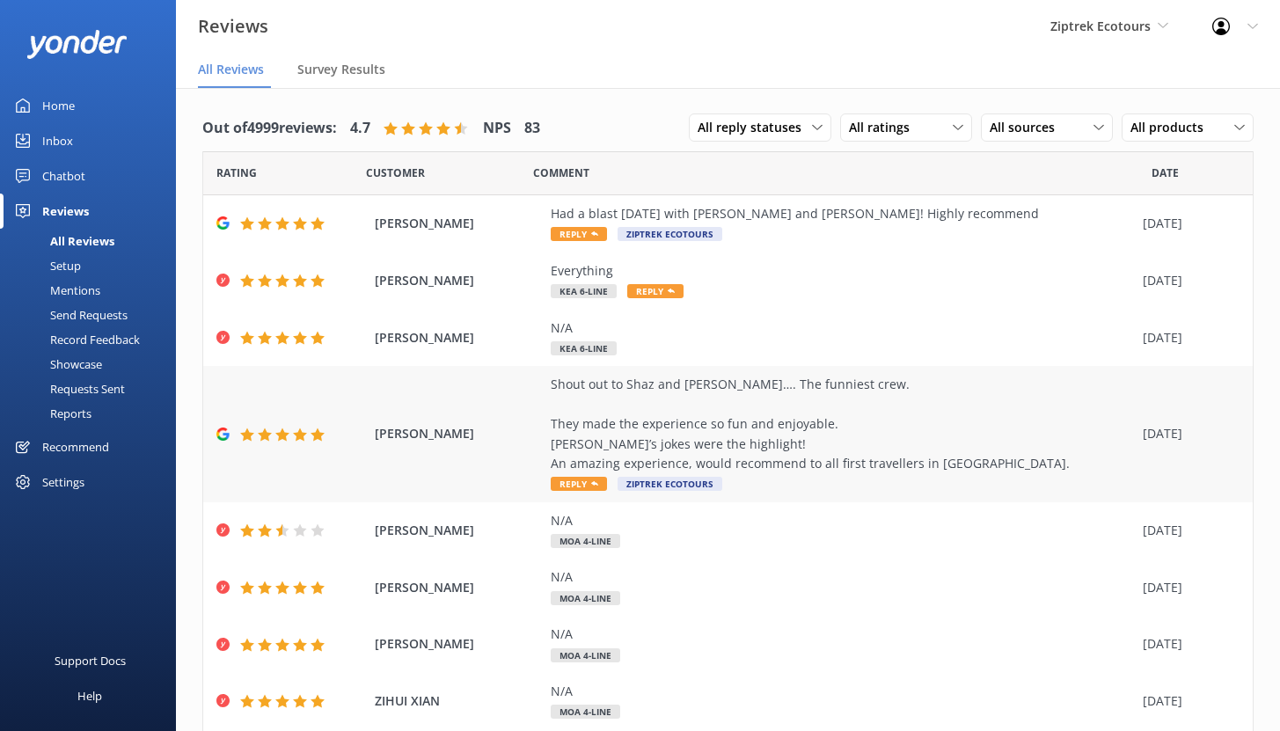
click at [642, 437] on div "Shout out to Shaz and Ben…. The funniest crew. They made the experience so fun …" at bounding box center [842, 424] width 583 height 99
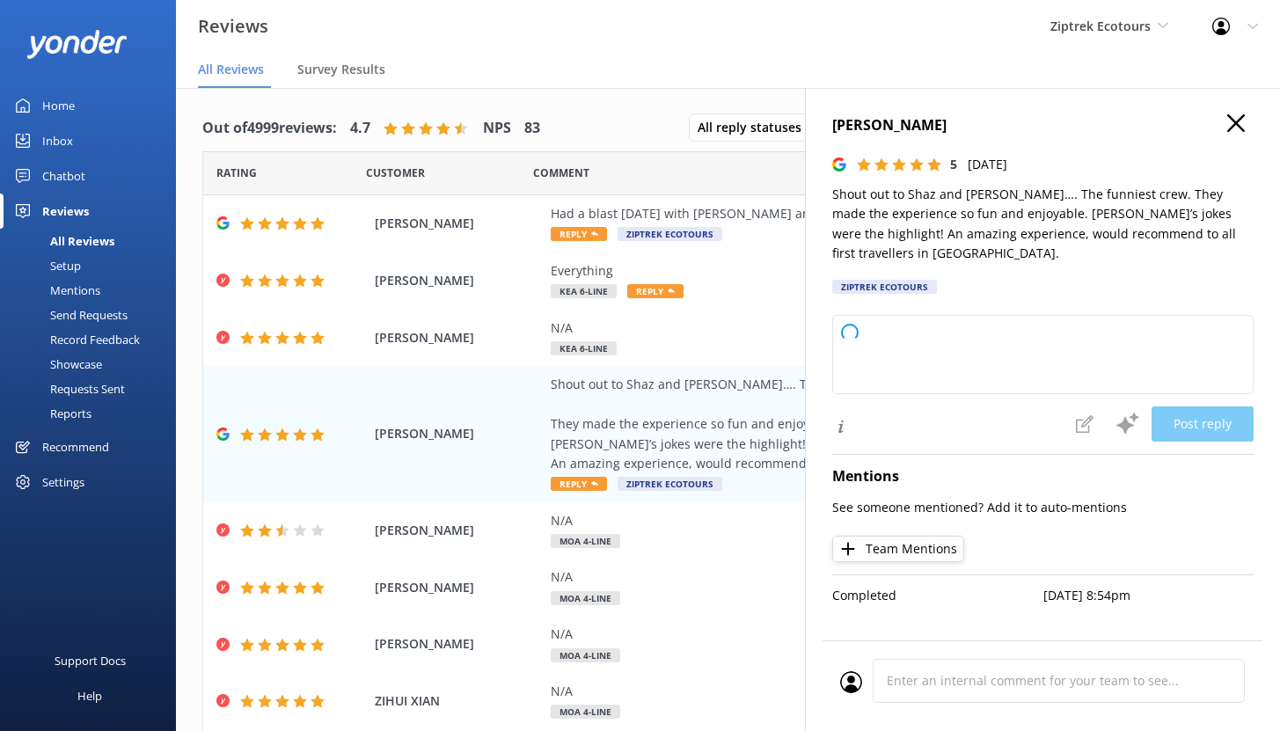
click at [1233, 124] on icon "button" at bounding box center [1237, 123] width 18 height 18
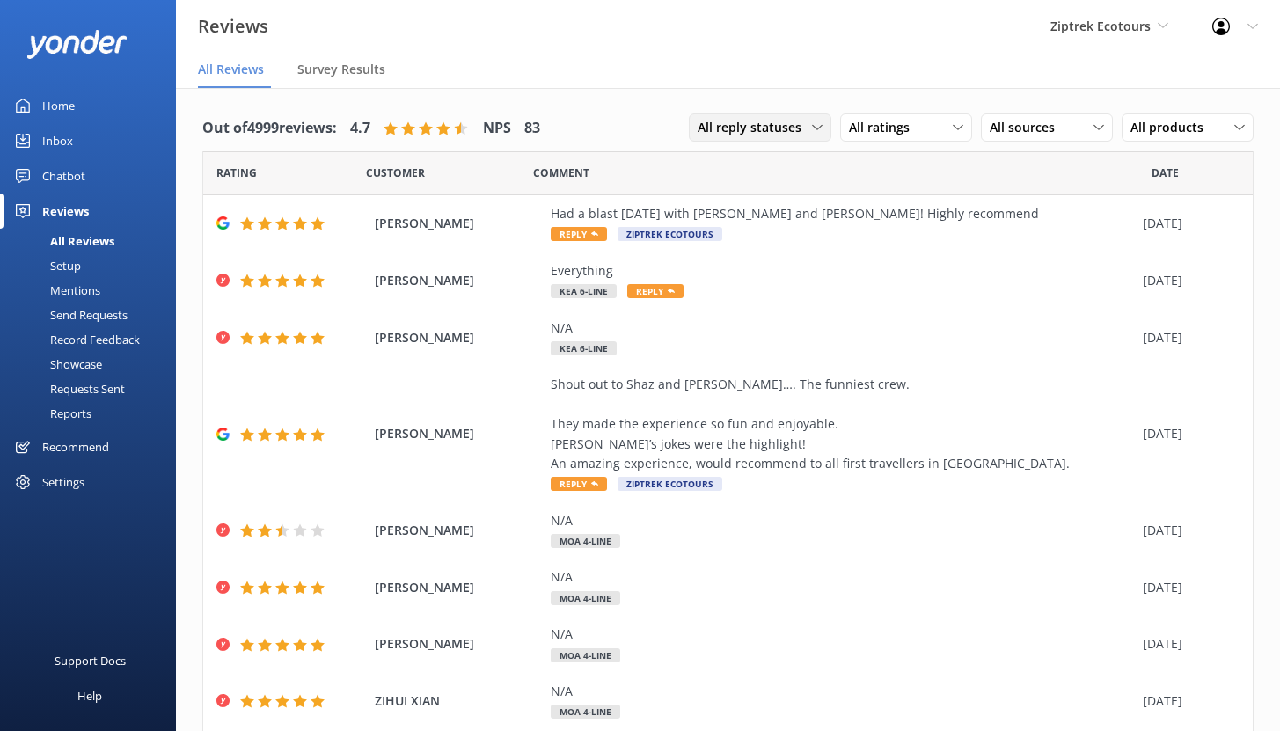
click at [779, 130] on span "All reply statuses" at bounding box center [755, 127] width 114 height 19
click at [735, 203] on div "Needs a reply" at bounding box center [733, 200] width 68 height 18
click at [784, 223] on div "Had a blast today with JD and Harry! Highly recommend" at bounding box center [842, 213] width 583 height 19
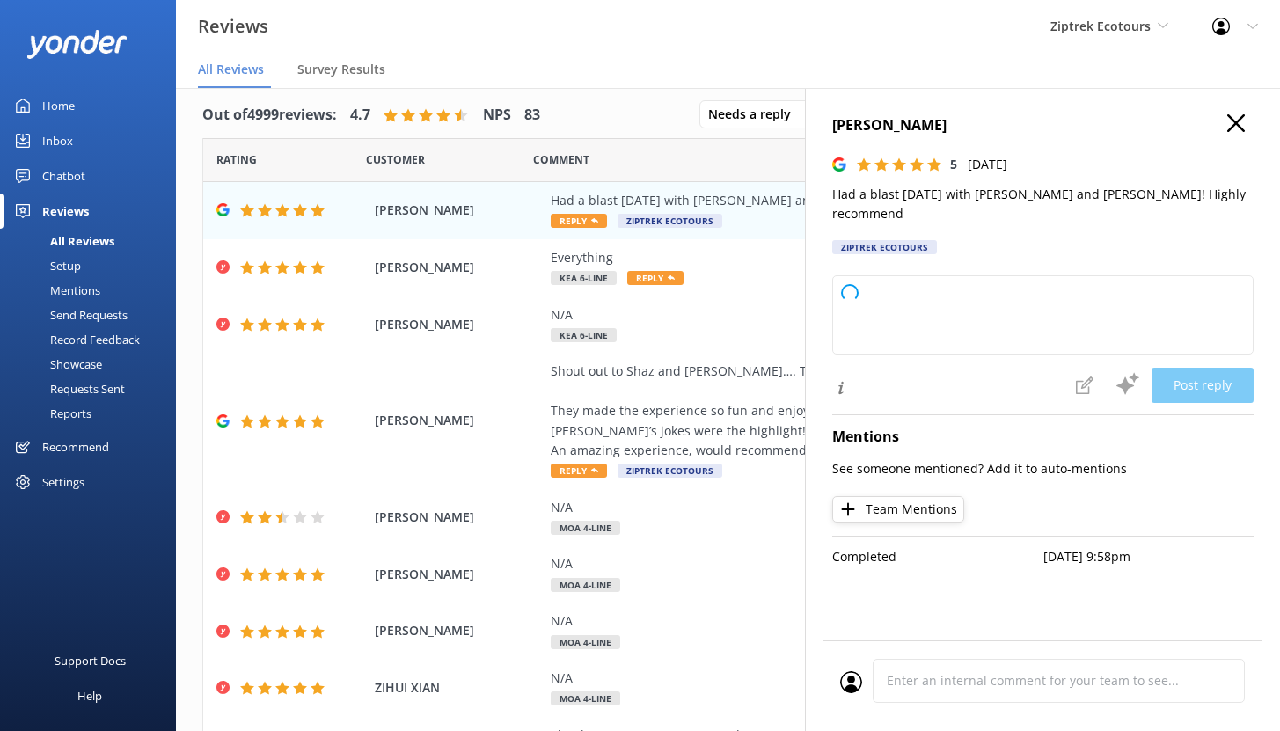
scroll to position [11, 0]
click at [1240, 120] on use "button" at bounding box center [1237, 123] width 18 height 18
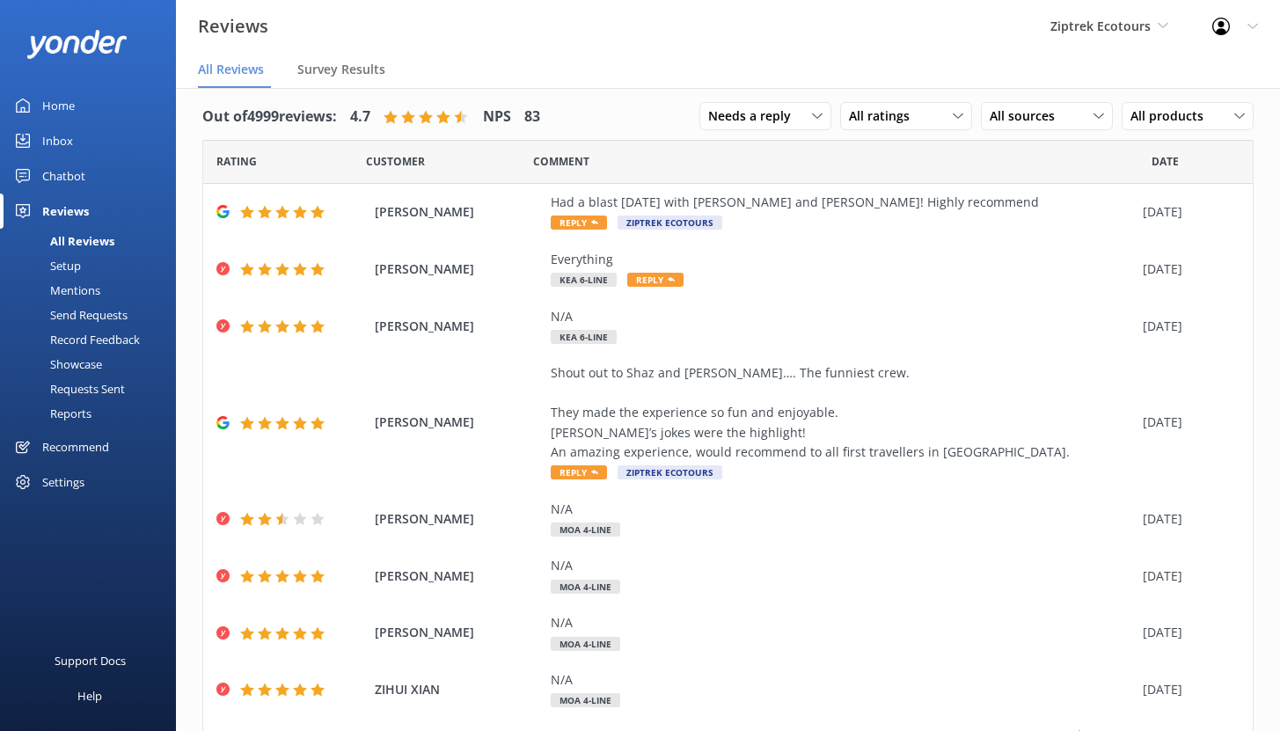
click at [84, 287] on div "Mentions" at bounding box center [56, 290] width 90 height 25
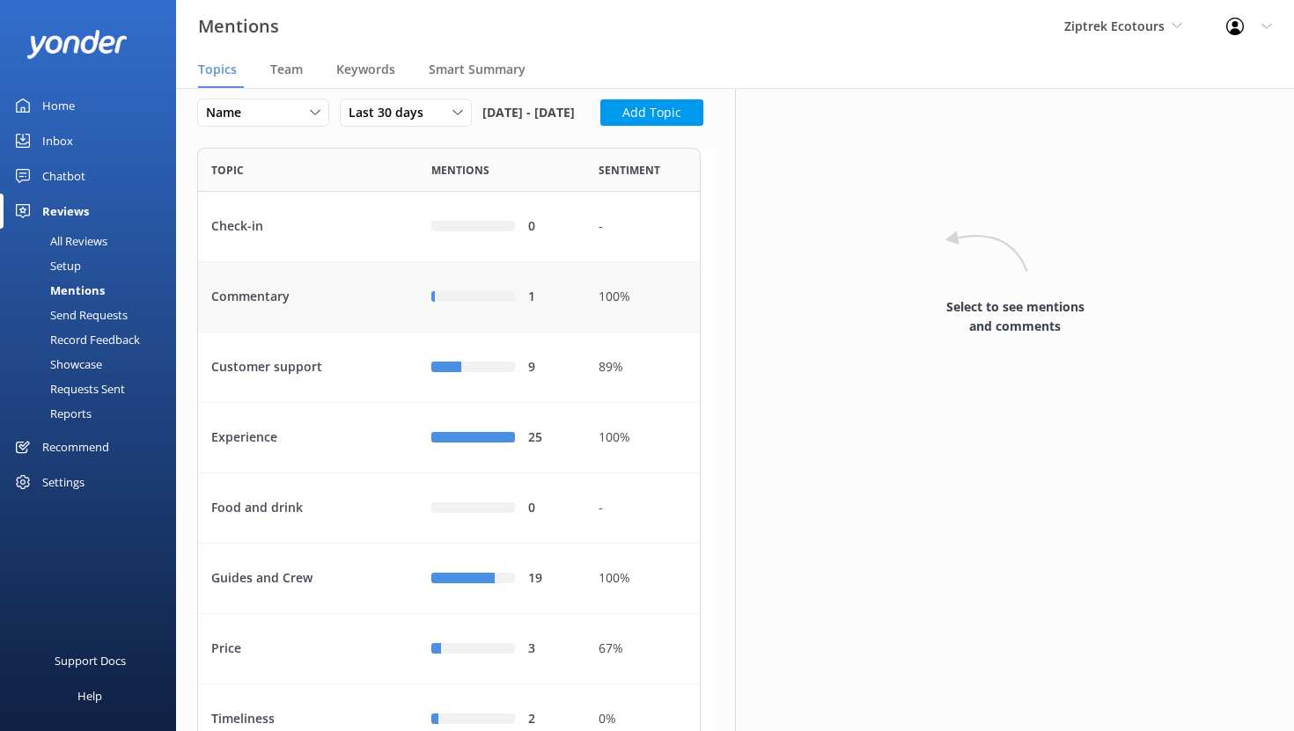
scroll to position [18, 0]
click at [351, 401] on div "Customer support" at bounding box center [308, 366] width 220 height 70
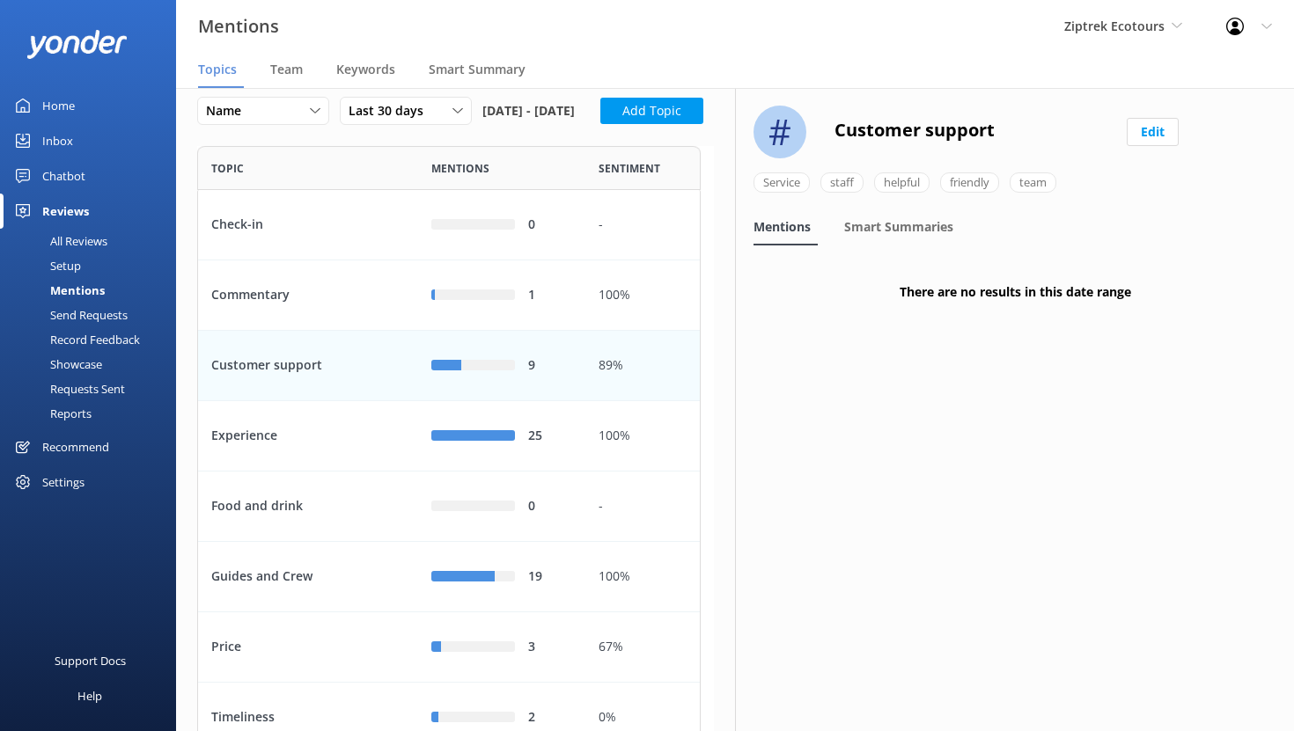
click at [332, 401] on div "Customer support" at bounding box center [308, 366] width 220 height 70
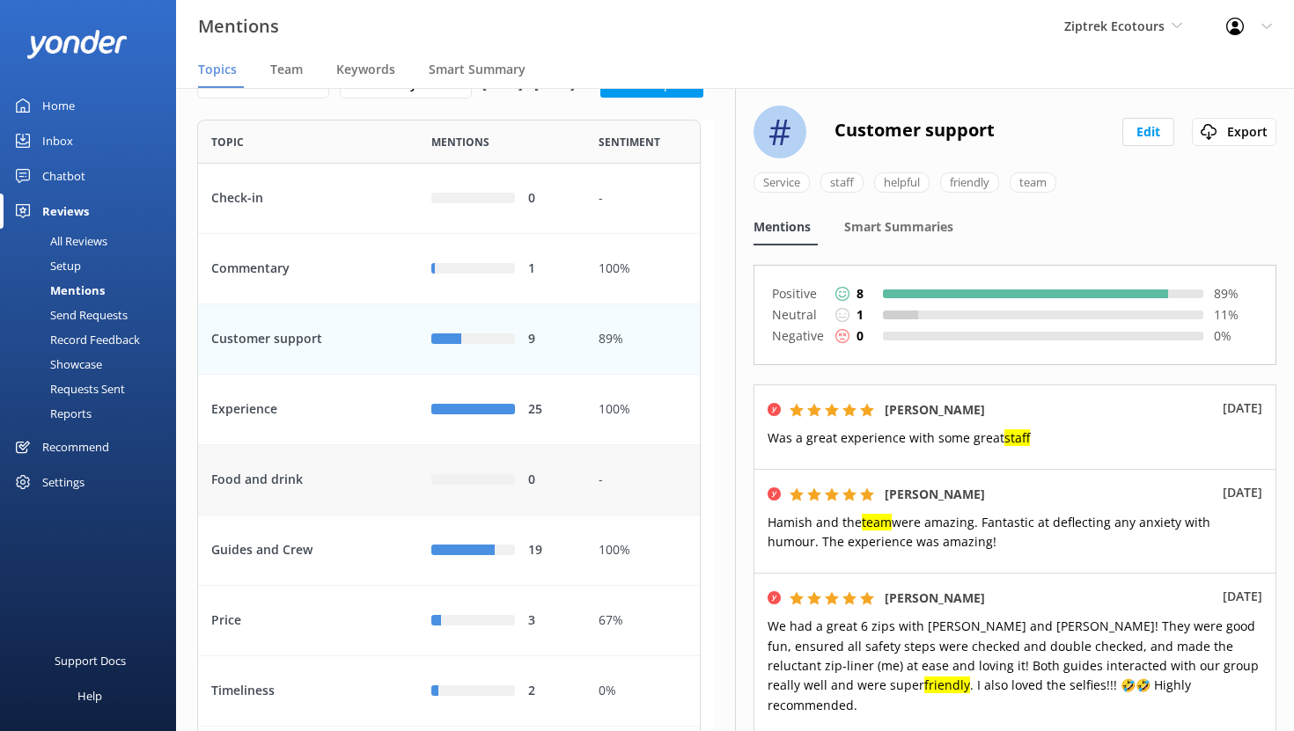
scroll to position [133, 0]
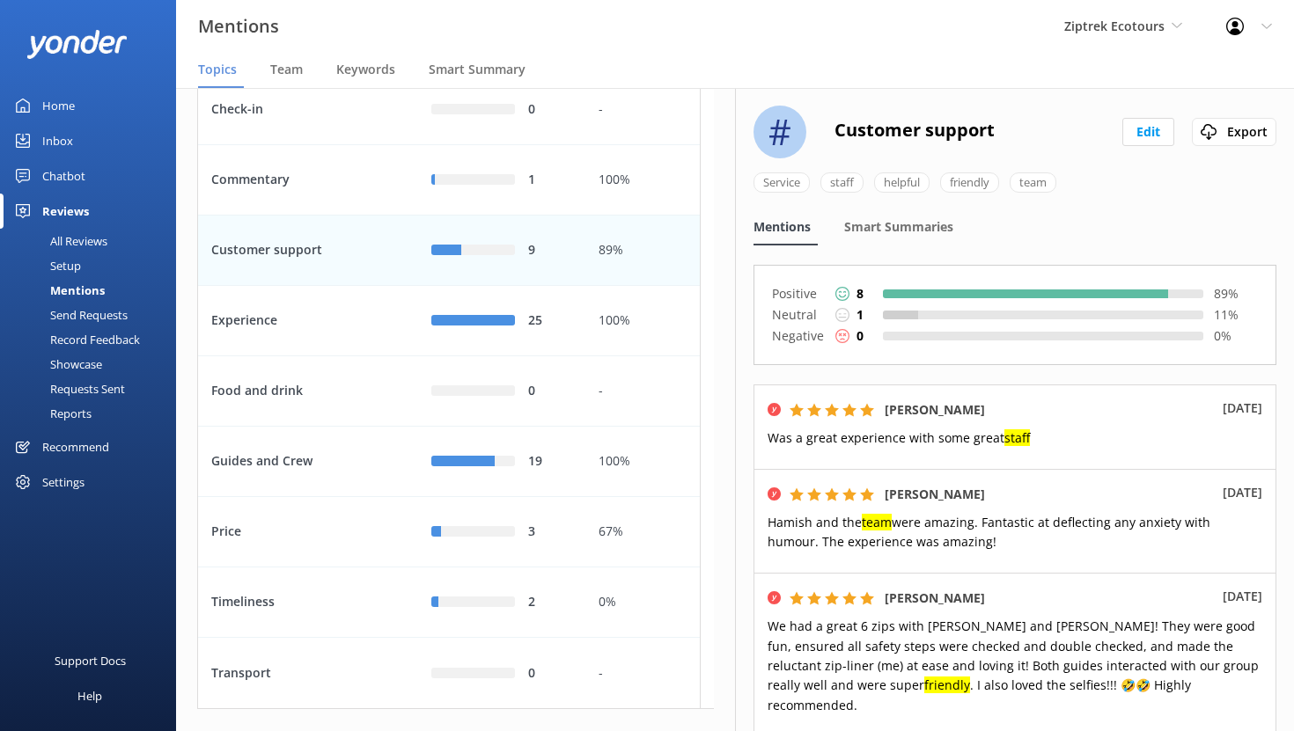
click at [367, 286] on div "Customer support" at bounding box center [308, 251] width 220 height 70
click at [357, 286] on div "Customer support" at bounding box center [308, 251] width 220 height 70
click at [365, 356] on div "Experience" at bounding box center [308, 321] width 220 height 70
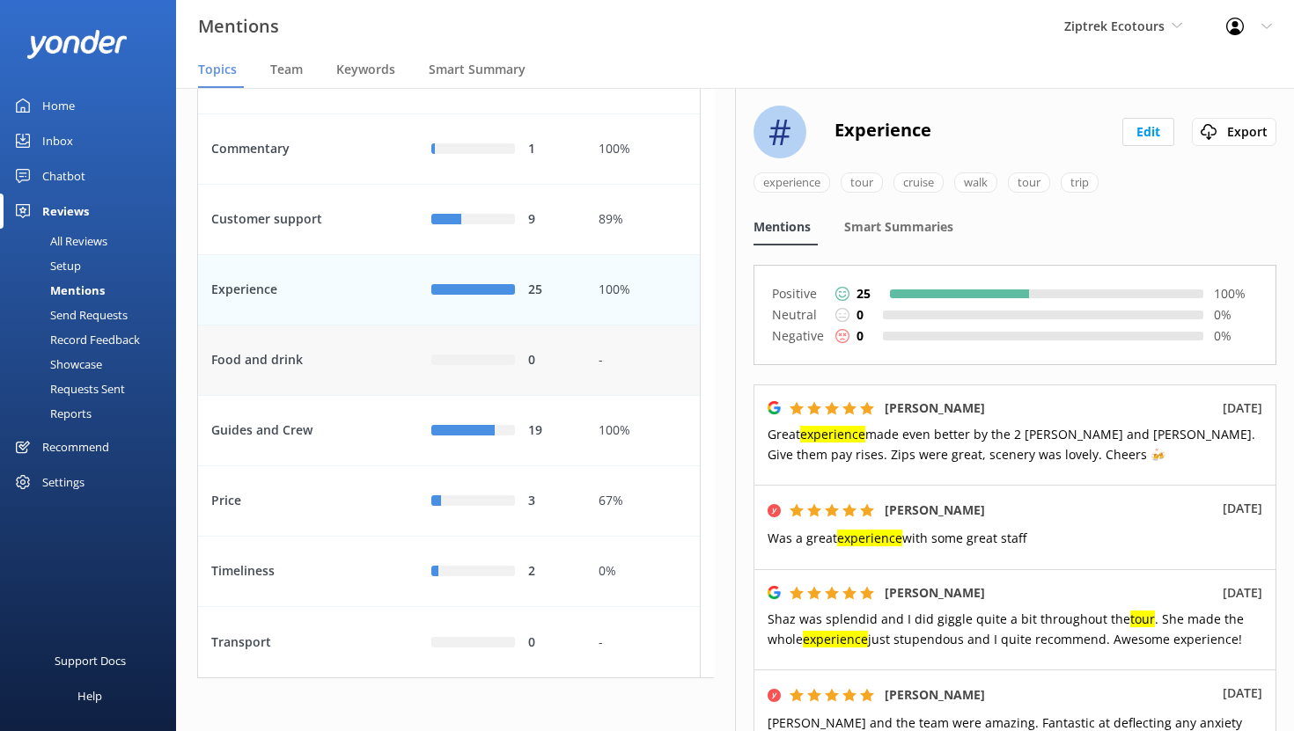
scroll to position [231, 0]
click at [364, 434] on div "Guides and Crew" at bounding box center [308, 431] width 220 height 70
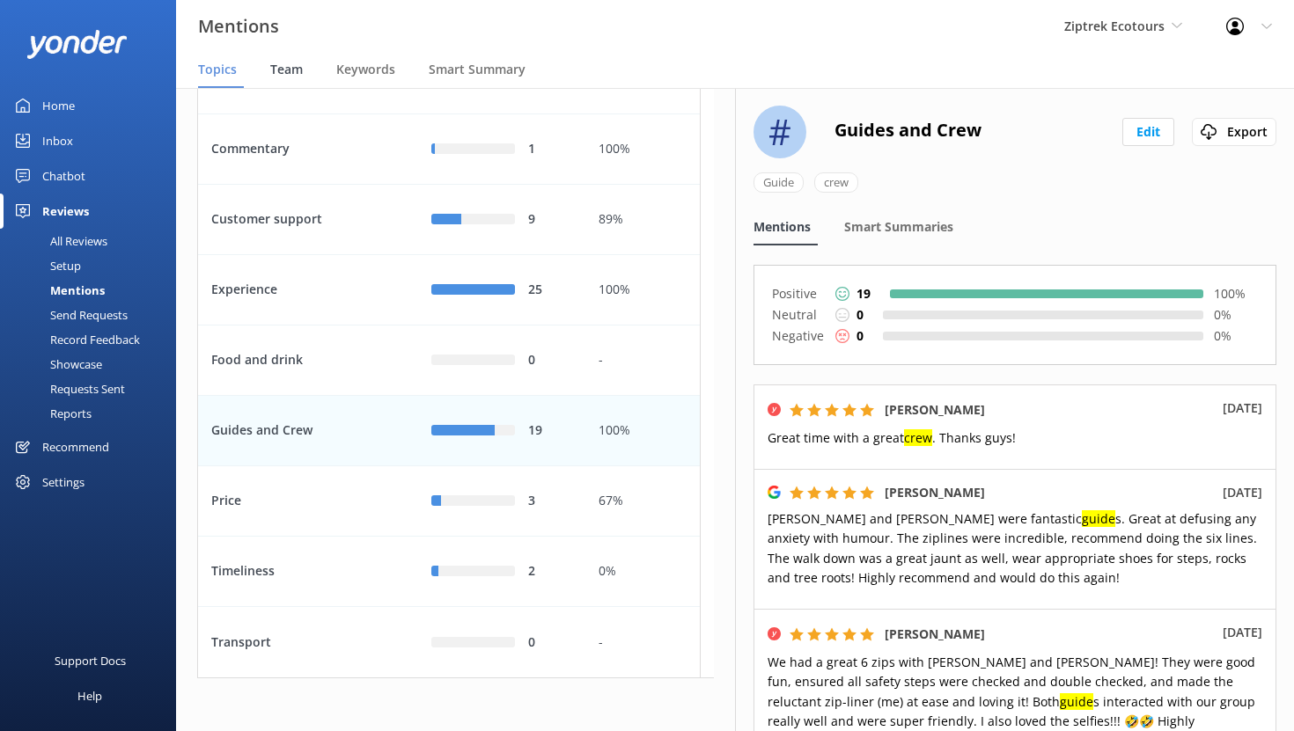
click at [278, 69] on span "Team" at bounding box center [286, 70] width 33 height 18
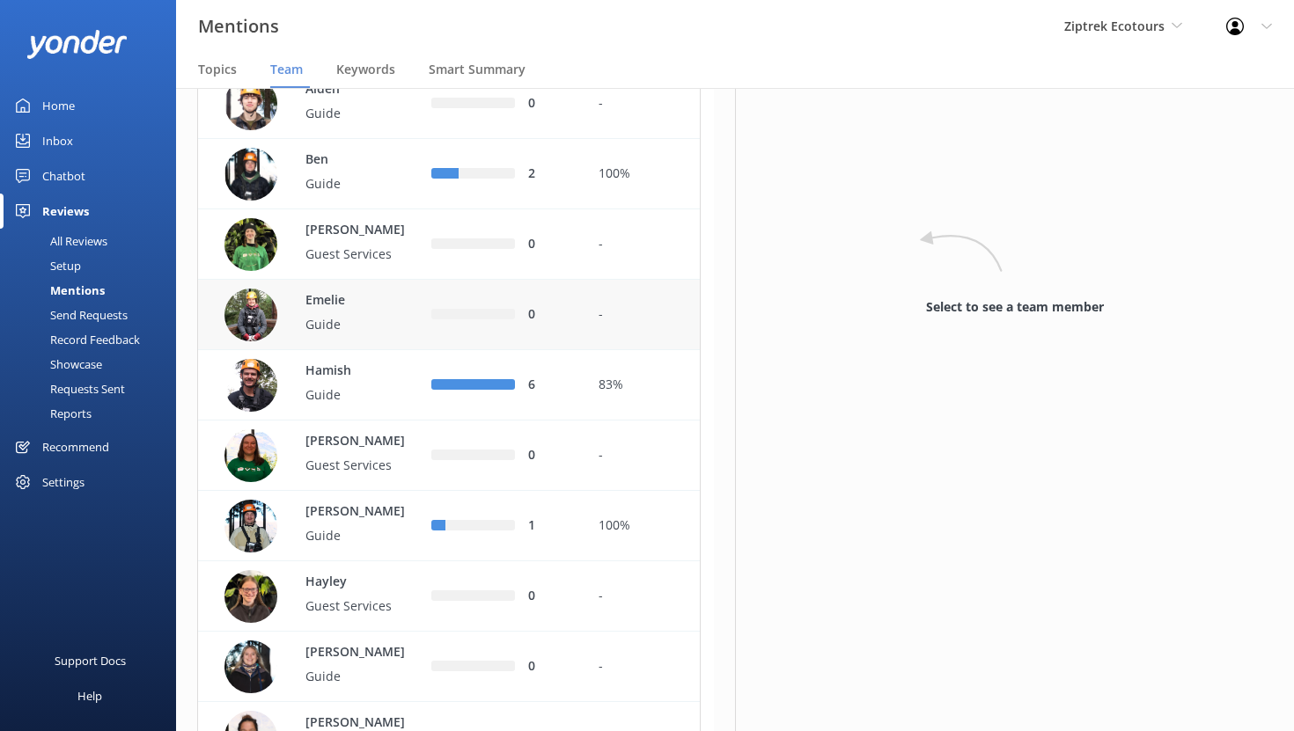
scroll to position [235, 0]
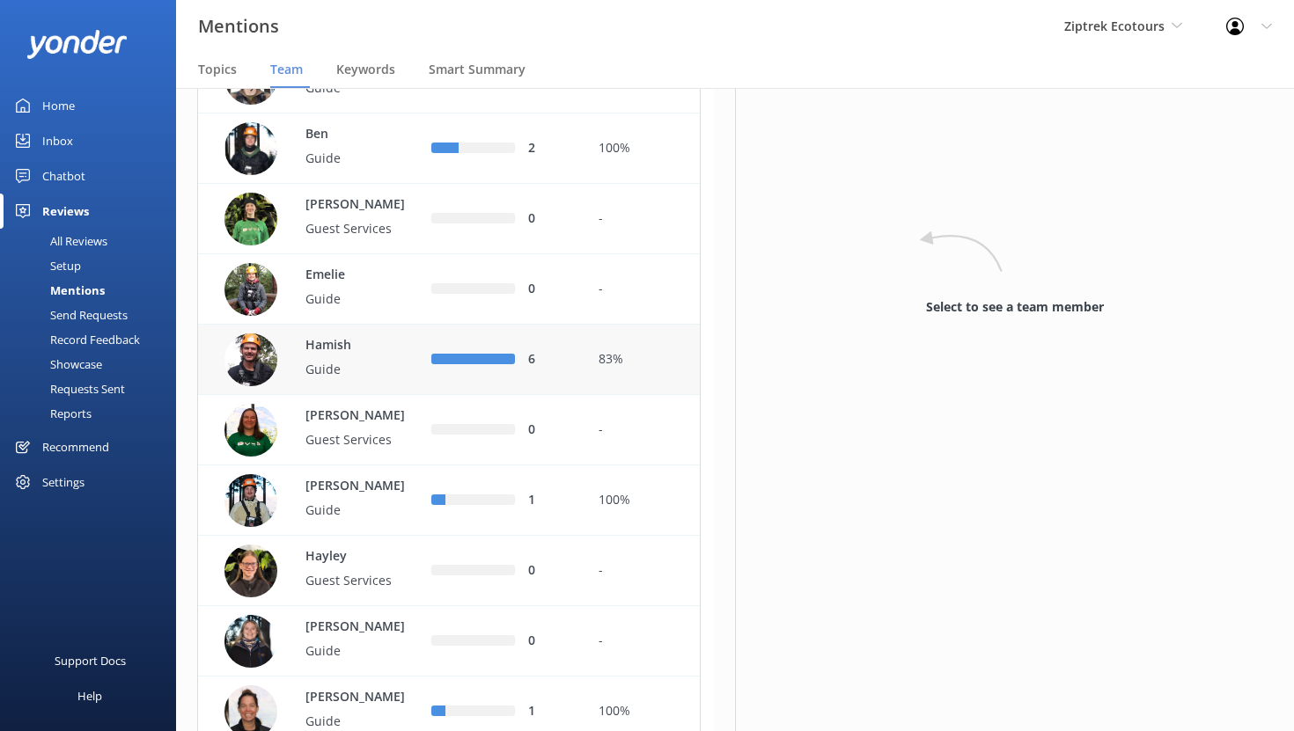
click at [344, 379] on p "Guide" at bounding box center [362, 369] width 114 height 19
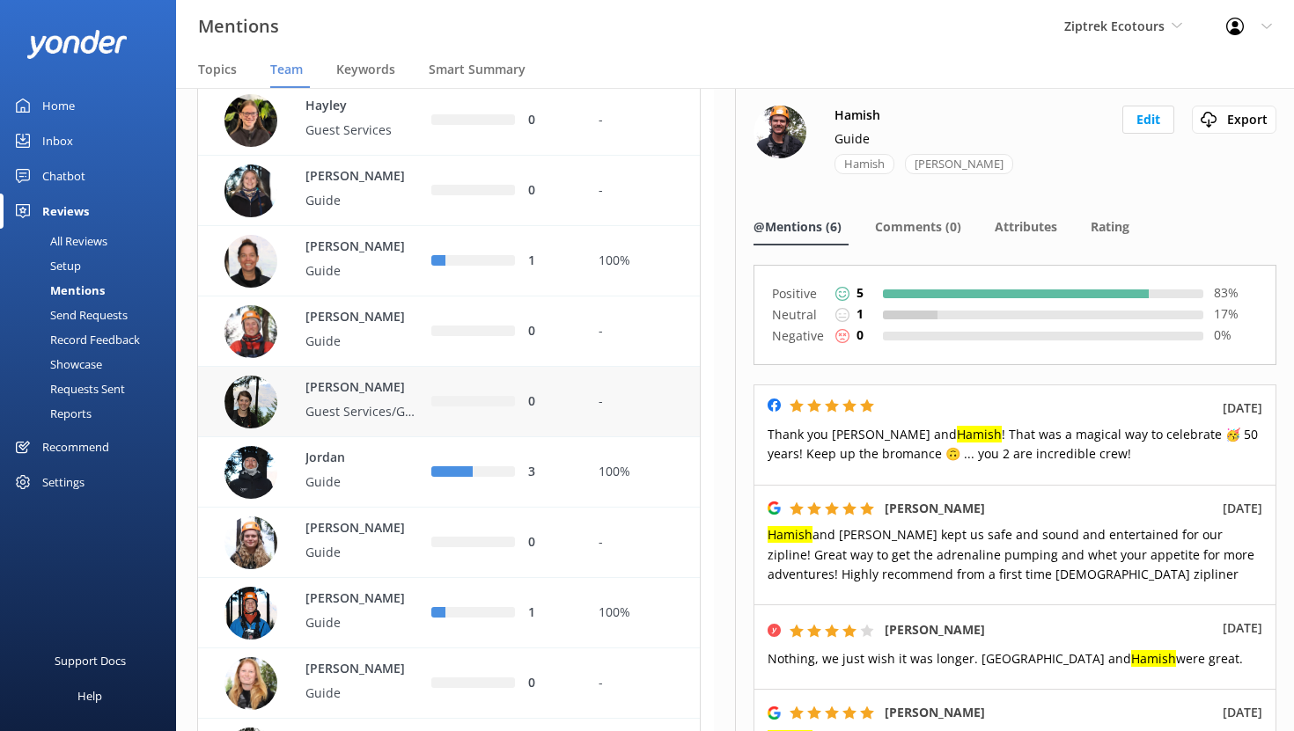
scroll to position [690, 0]
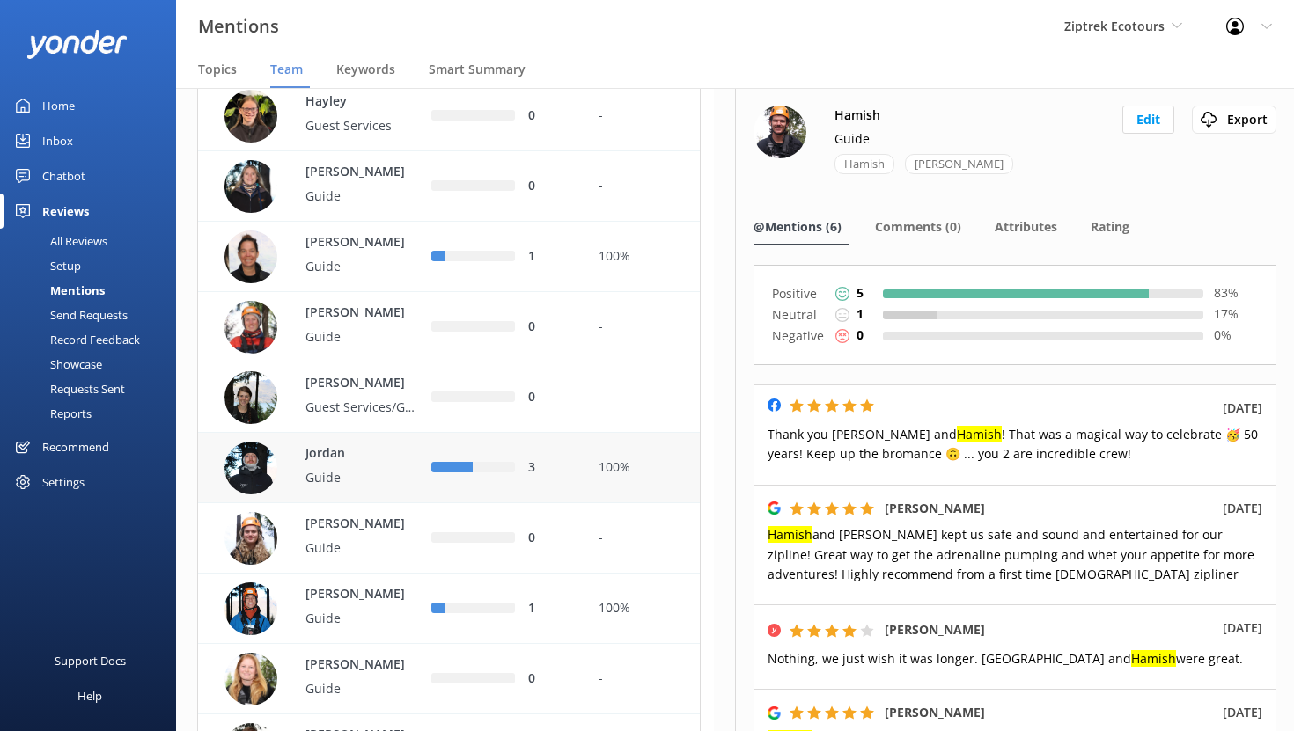
click at [373, 488] on p "Guide" at bounding box center [362, 477] width 114 height 19
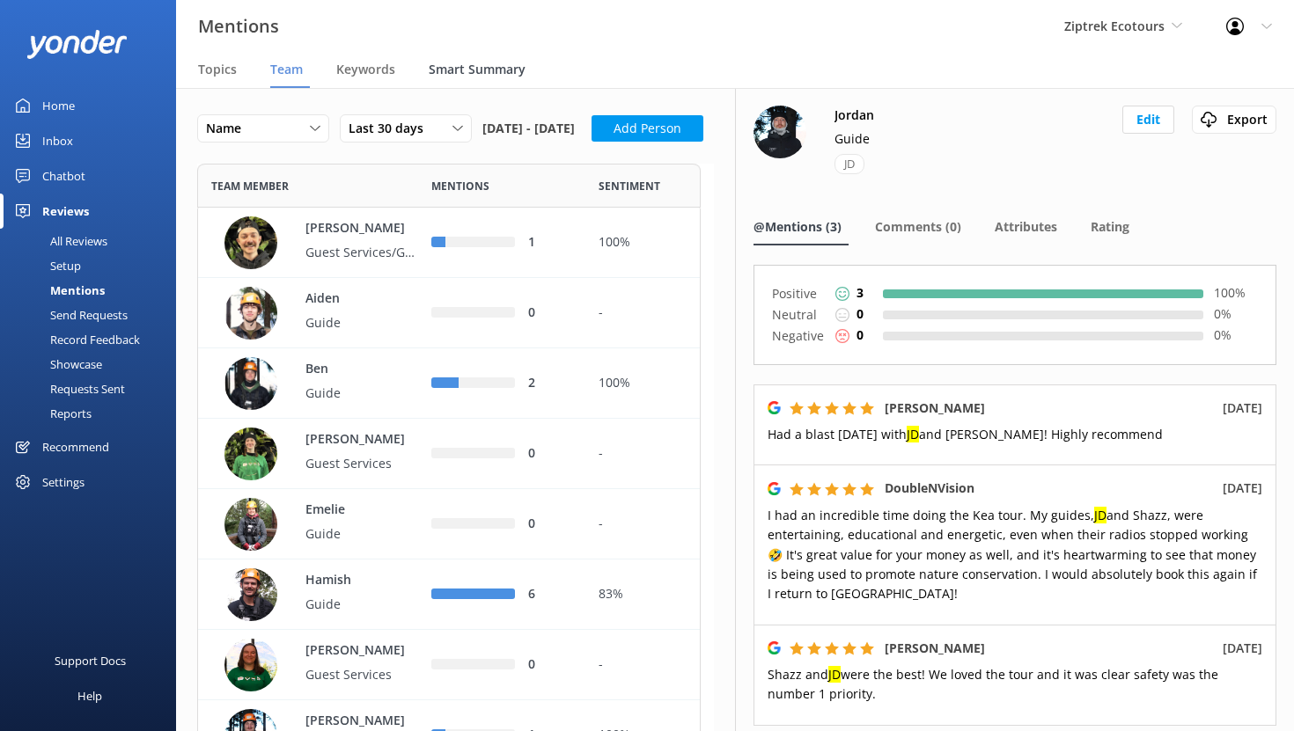
click at [467, 68] on span "Smart Summary" at bounding box center [477, 70] width 97 height 18
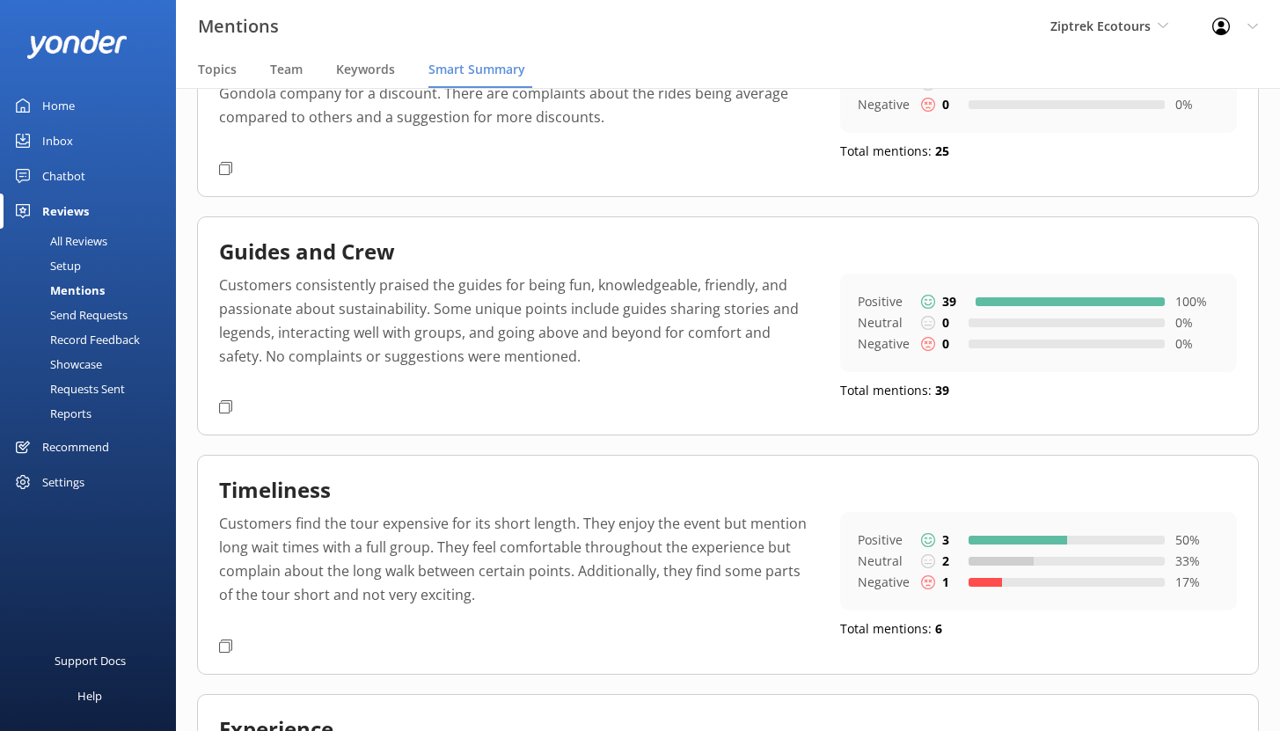
scroll to position [231, 0]
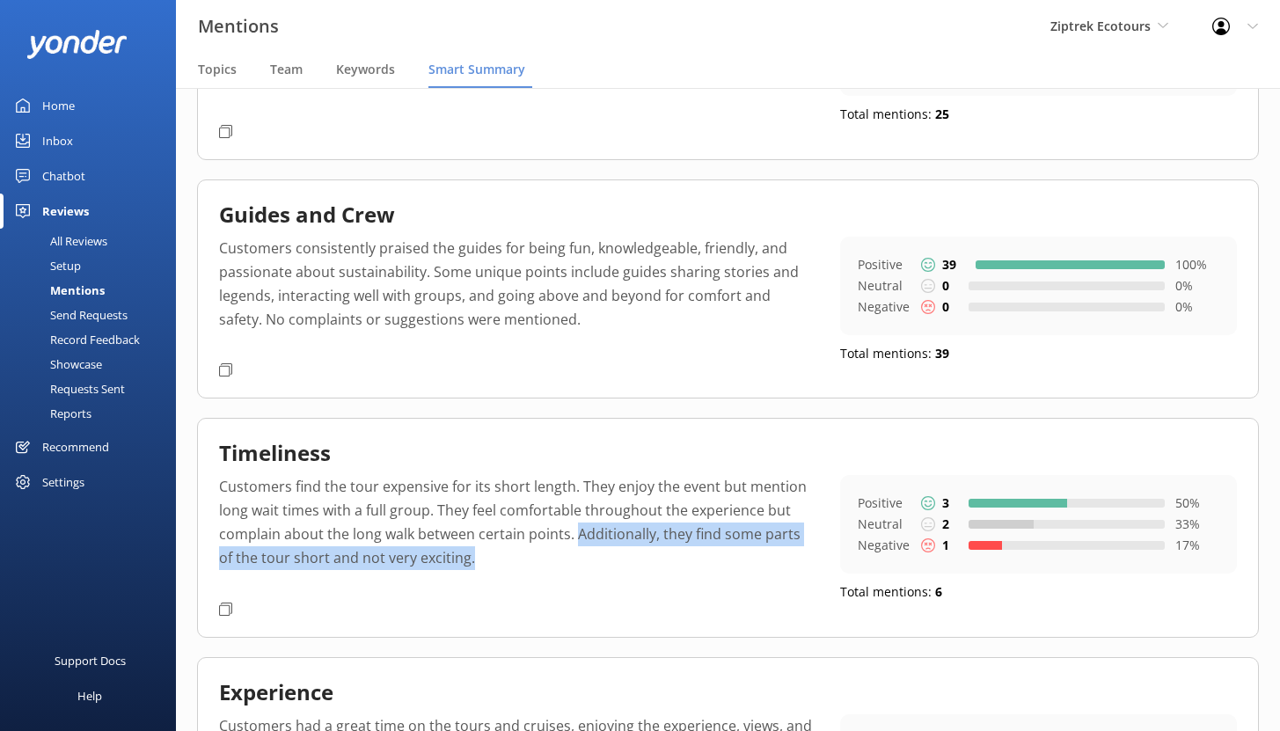
drag, startPoint x: 574, startPoint y: 539, endPoint x: 621, endPoint y: 586, distance: 67.2
click at [621, 586] on p "Customers find the tour expensive for its short length. They enjoy the event bu…" at bounding box center [516, 535] width 595 height 120
